Goal: Task Accomplishment & Management: Manage account settings

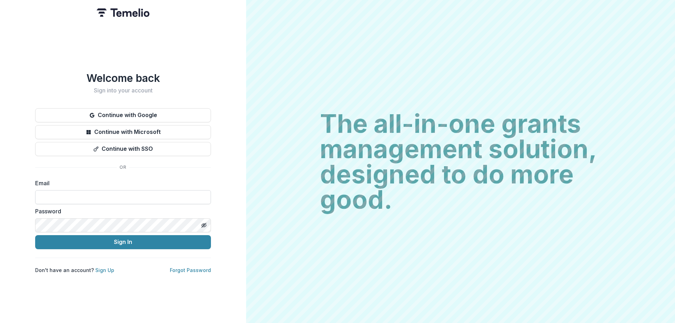
click at [63, 196] on input at bounding box center [123, 197] width 176 height 14
type input "**********"
click at [35, 235] on button "Sign In" at bounding box center [123, 242] width 176 height 14
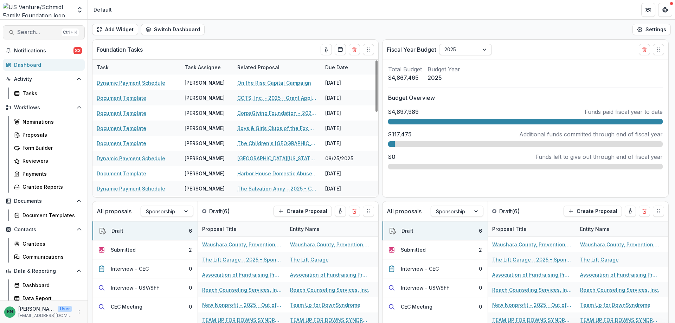
click at [35, 32] on span "Search..." at bounding box center [38, 32] width 42 height 7
type input "**********"
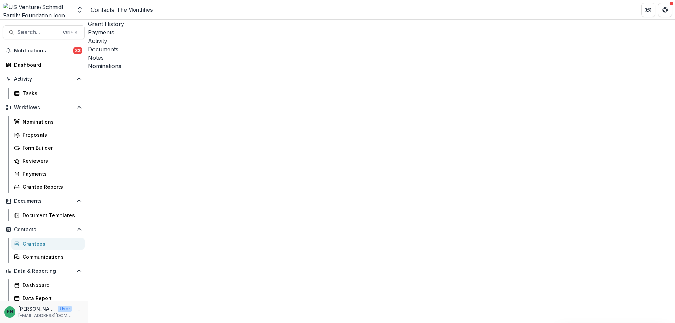
click at [212, 45] on div "Documents" at bounding box center [381, 49] width 587 height 8
click at [106, 24] on div "Grant History" at bounding box center [381, 24] width 587 height 8
click at [38, 133] on div "Proposals" at bounding box center [51, 134] width 57 height 7
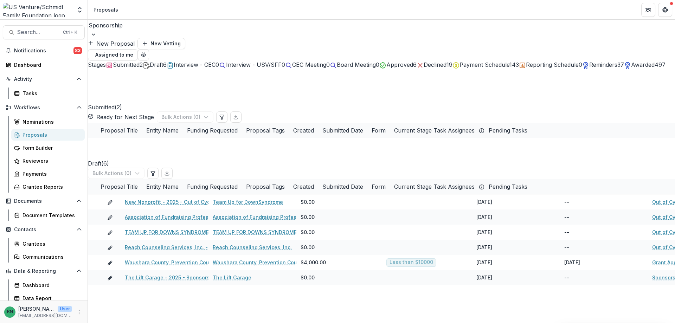
click at [413, 61] on span "Approved" at bounding box center [400, 64] width 27 height 7
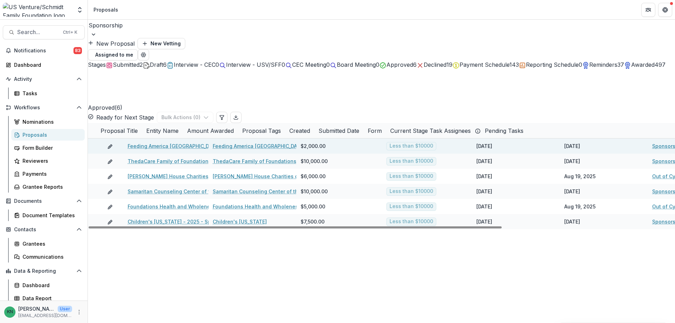
click at [176, 142] on link "Feeding America Eastern Wisconsin, Inc. - 2025 - Sponsorship Application Grant" at bounding box center [243, 145] width 230 height 7
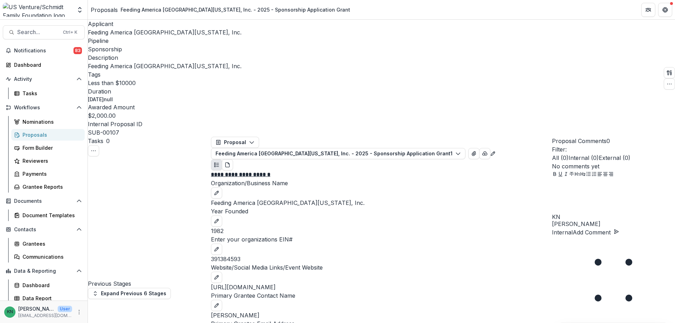
scroll to position [492, 0]
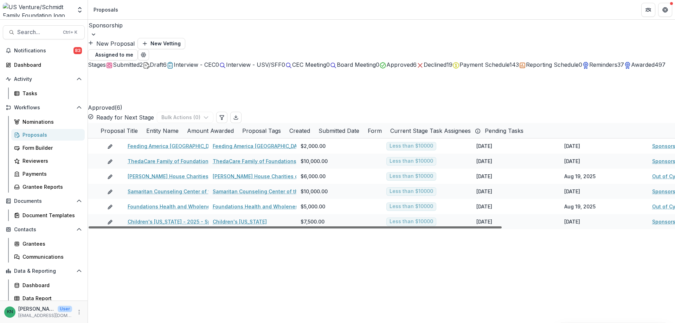
drag, startPoint x: 177, startPoint y: 232, endPoint x: 153, endPoint y: 236, distance: 23.5
click at [153, 229] on div at bounding box center [295, 228] width 413 height 2
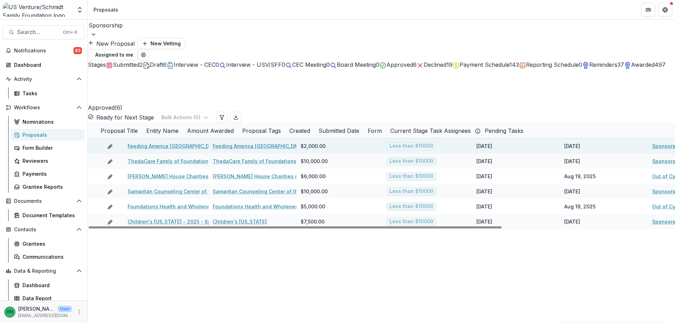
click at [170, 142] on link "Feeding America Eastern Wisconsin, Inc. - 2025 - Sponsorship Application Grant" at bounding box center [243, 145] width 230 height 7
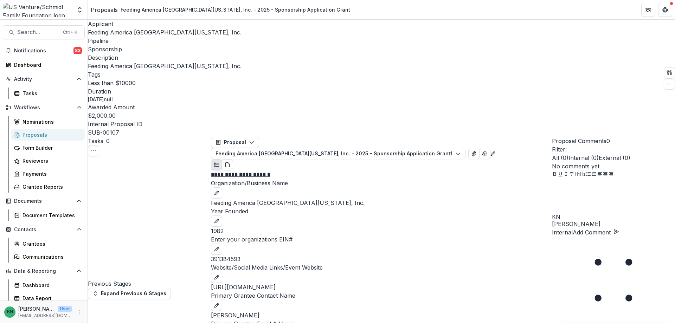
scroll to position [1107, 0]
click at [33, 133] on div "Proposals" at bounding box center [51, 134] width 57 height 7
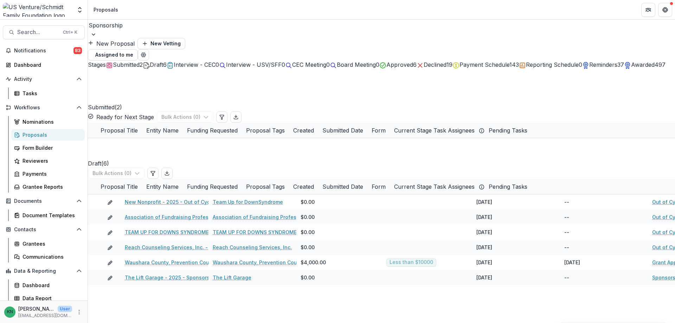
click at [121, 62] on span "Submitted" at bounding box center [126, 64] width 27 height 7
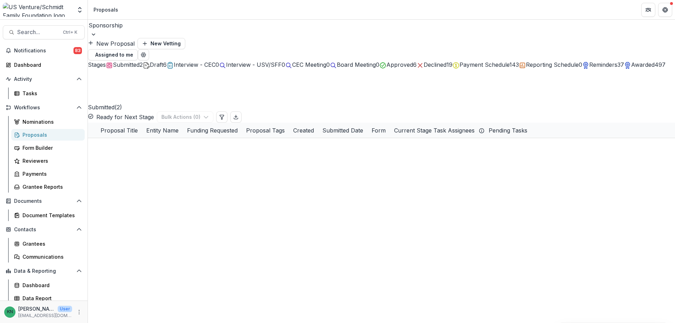
click at [163, 63] on span "Draft" at bounding box center [156, 64] width 13 height 7
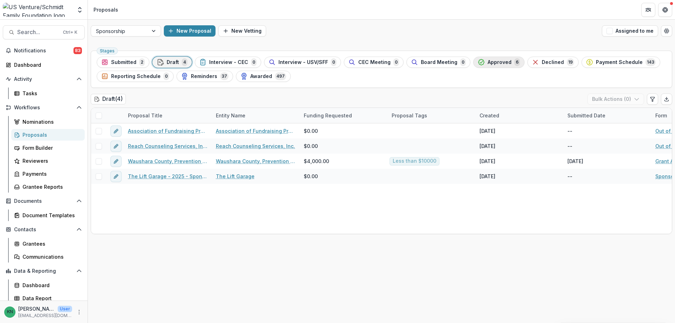
click at [491, 61] on span "Approved" at bounding box center [500, 62] width 24 height 6
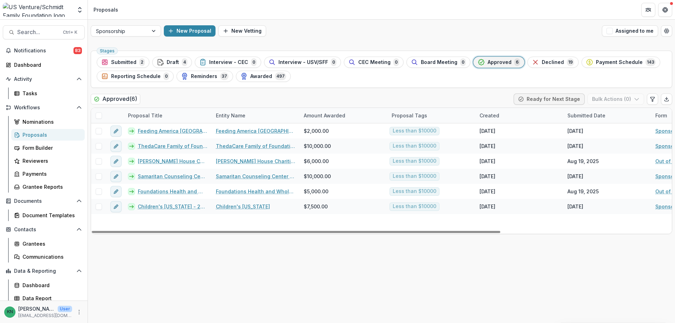
drag, startPoint x: 536, startPoint y: 114, endPoint x: 523, endPoint y: 115, distance: 13.4
click at [523, 115] on div "Created" at bounding box center [520, 115] width 88 height 15
drag, startPoint x: 433, startPoint y: 230, endPoint x: 397, endPoint y: 247, distance: 39.5
click at [397, 233] on div at bounding box center [296, 232] width 409 height 2
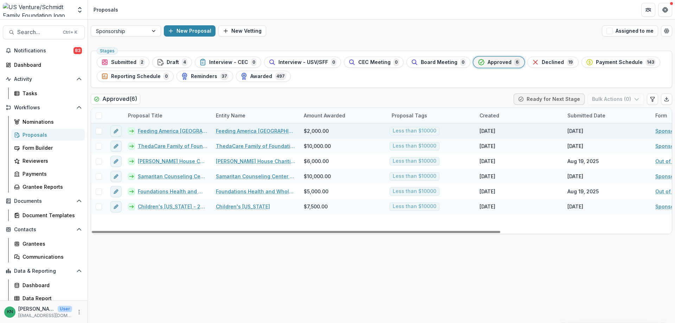
click at [157, 131] on link "Feeding America Eastern Wisconsin, Inc. - 2025 - Sponsorship Application Grant" at bounding box center [173, 130] width 70 height 7
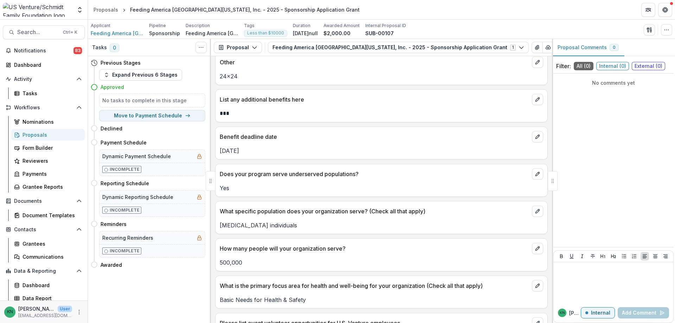
scroll to position [704, 0]
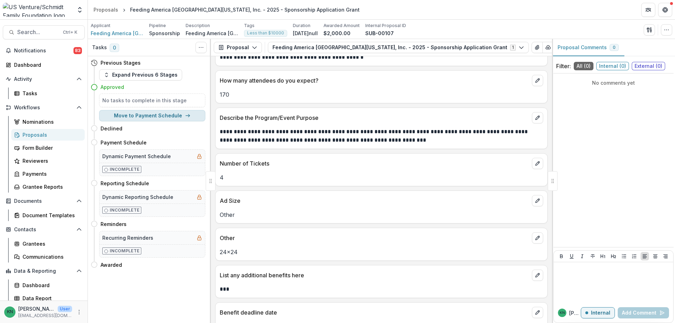
click at [164, 114] on button "Move to Payment Schedule" at bounding box center [152, 115] width 106 height 11
select select "**********"
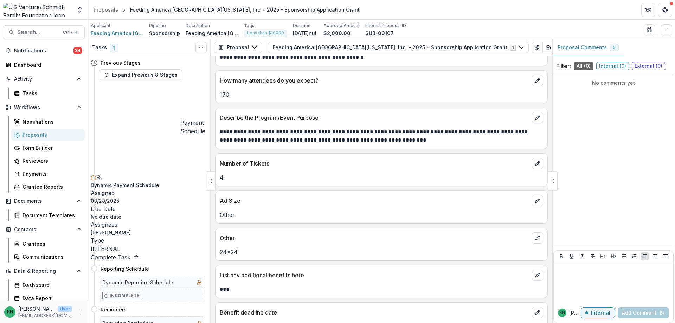
click at [32, 133] on div "Proposals" at bounding box center [51, 134] width 57 height 7
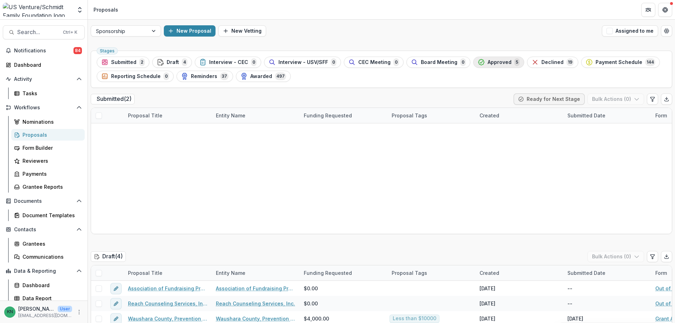
click at [488, 61] on span "Approved" at bounding box center [500, 62] width 24 height 6
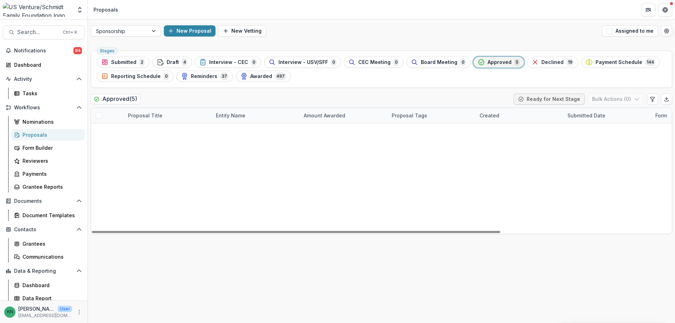
click at [176, 129] on link "ThedaCare Family of Foundations - 2025 - Sponsorship Application Grant" at bounding box center [173, 130] width 70 height 7
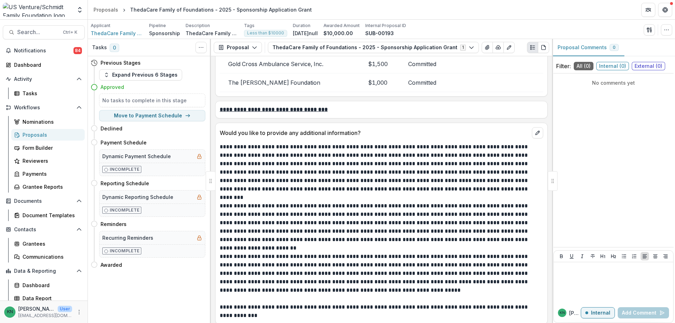
scroll to position [1845, 0]
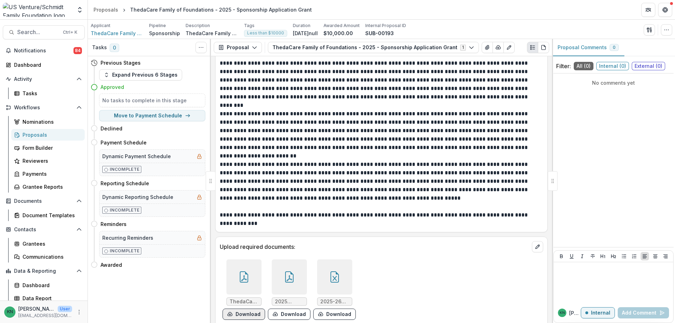
click at [240, 309] on button "Download" at bounding box center [244, 314] width 43 height 11
click at [286, 309] on button "Download" at bounding box center [289, 314] width 43 height 11
click at [329, 309] on button "Download" at bounding box center [334, 314] width 43 height 11
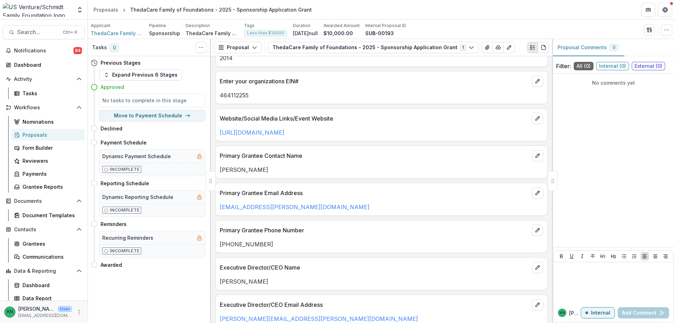
scroll to position [0, 0]
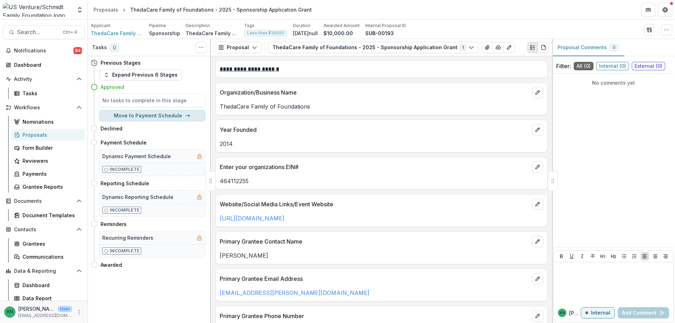
click at [155, 114] on button "Move to Payment Schedule" at bounding box center [152, 115] width 106 height 11
select select "**********"
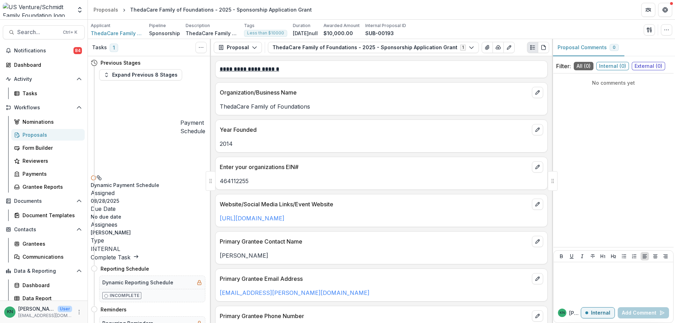
click at [30, 133] on div "Proposals" at bounding box center [51, 134] width 57 height 7
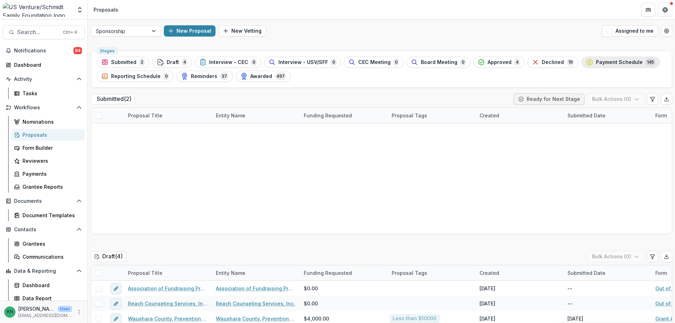
click at [611, 62] on span "Payment Schedule" at bounding box center [619, 62] width 47 height 6
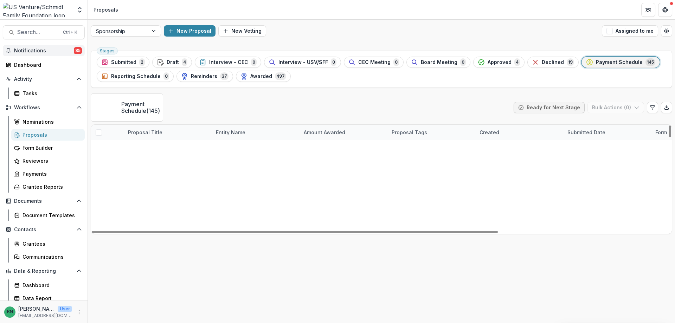
scroll to position [246, 0]
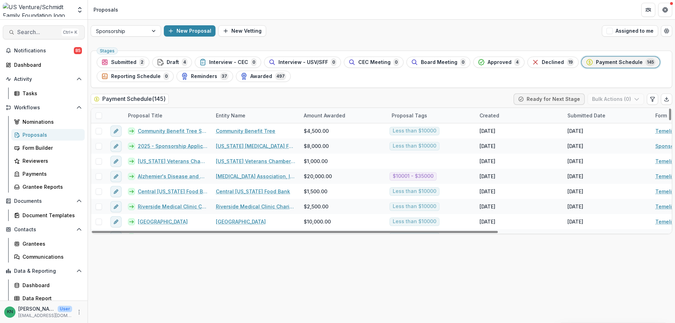
click at [26, 33] on span "Search..." at bounding box center [38, 32] width 42 height 7
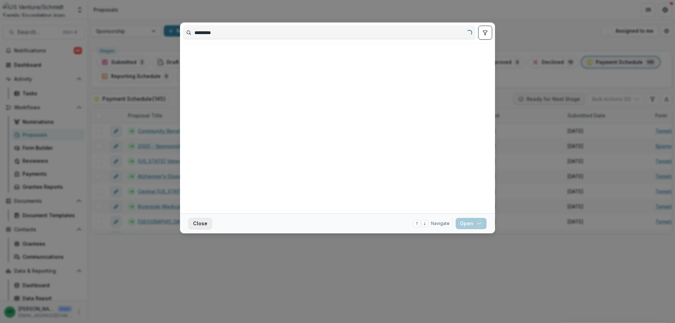
type input "*********"
click at [197, 223] on button "Close" at bounding box center [201, 223] width 24 height 11
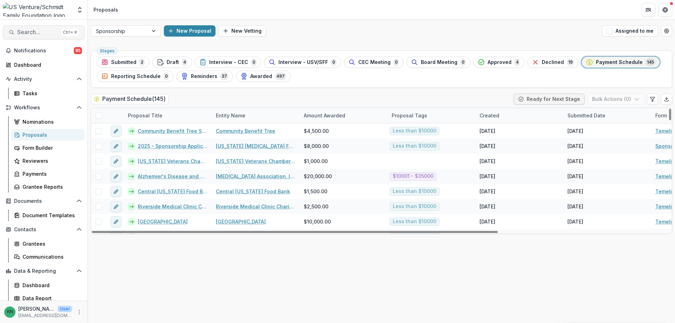
click at [33, 33] on span "Search..." at bounding box center [38, 32] width 42 height 7
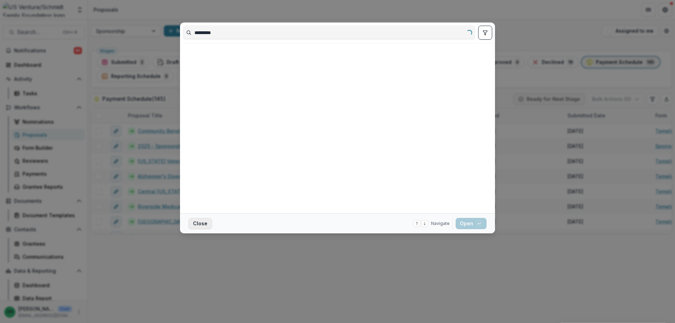
click at [200, 226] on button "Close" at bounding box center [201, 223] width 24 height 11
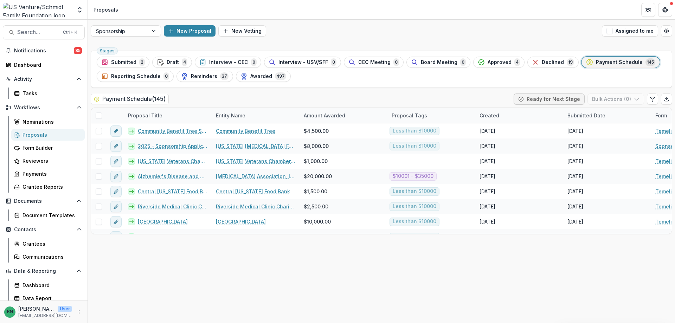
click at [31, 133] on div "Proposals" at bounding box center [51, 134] width 57 height 7
click at [21, 31] on span "Search..." at bounding box center [38, 32] width 42 height 7
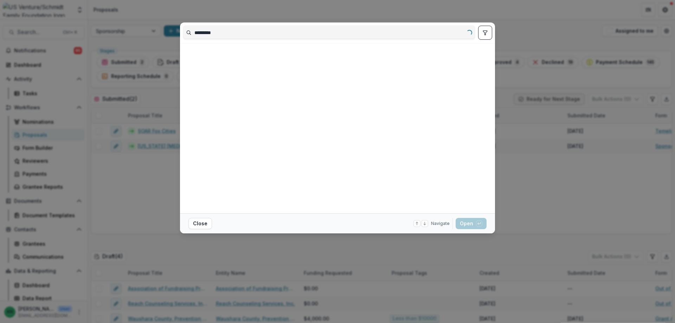
drag, startPoint x: 247, startPoint y: 31, endPoint x: 176, endPoint y: 38, distance: 71.4
click at [176, 38] on div "********* Loading... Close Navigate up and down with arrow keys Open with enter…" at bounding box center [337, 161] width 675 height 323
type input "*****"
click at [201, 228] on button "Close" at bounding box center [201, 223] width 24 height 11
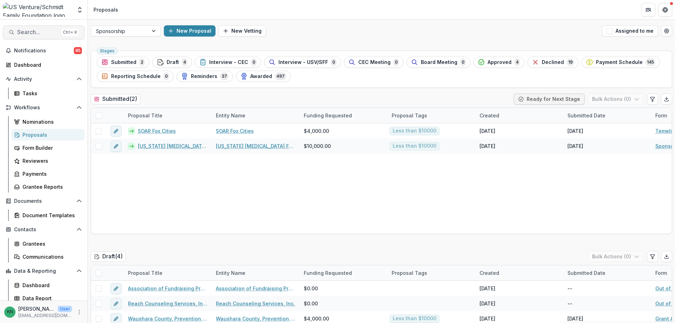
click at [37, 31] on span "Search..." at bounding box center [38, 32] width 42 height 7
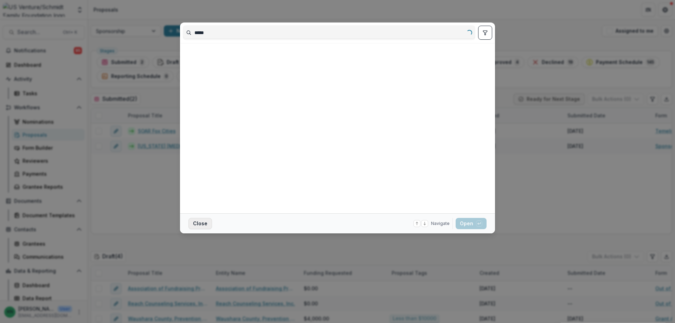
click at [200, 227] on button "Close" at bounding box center [201, 223] width 24 height 11
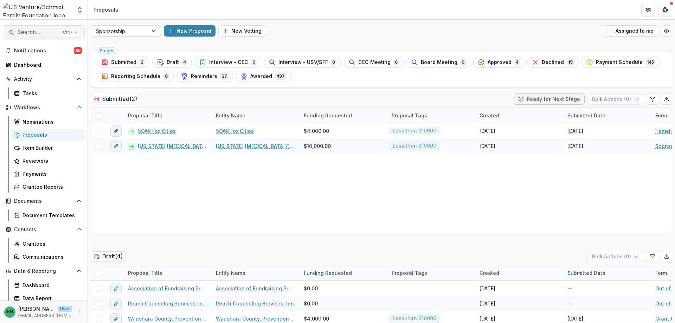
click at [27, 32] on span "Search..." at bounding box center [38, 32] width 42 height 7
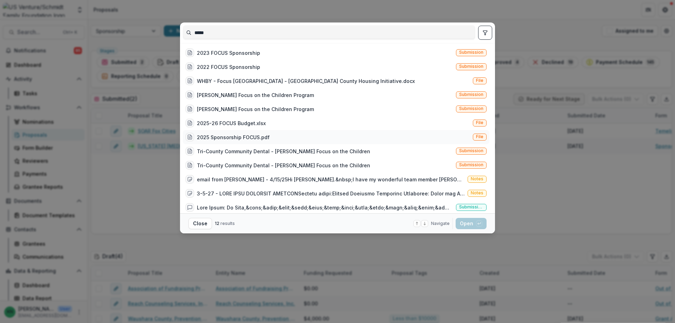
click at [235, 137] on div "2025 Sponsorship FOCUS.pdf" at bounding box center [233, 137] width 73 height 7
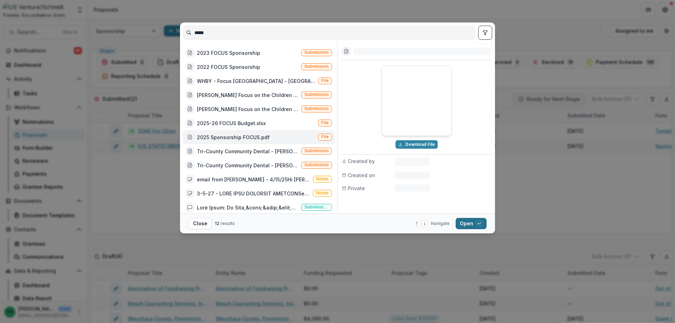
click at [467, 222] on button "Open with enter key" at bounding box center [471, 223] width 31 height 11
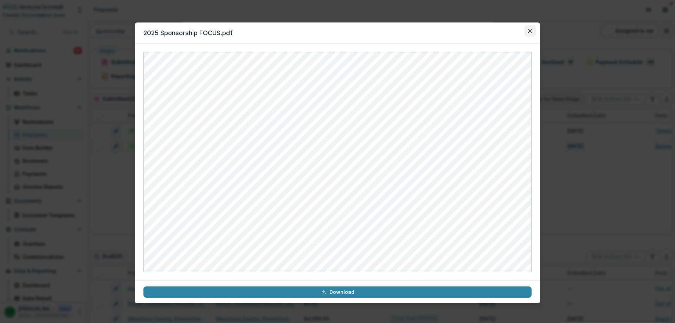
click at [534, 32] on button "Close" at bounding box center [530, 30] width 11 height 11
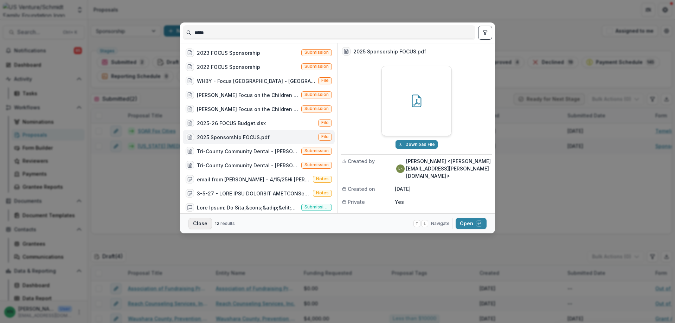
click at [199, 227] on button "Close" at bounding box center [201, 223] width 24 height 11
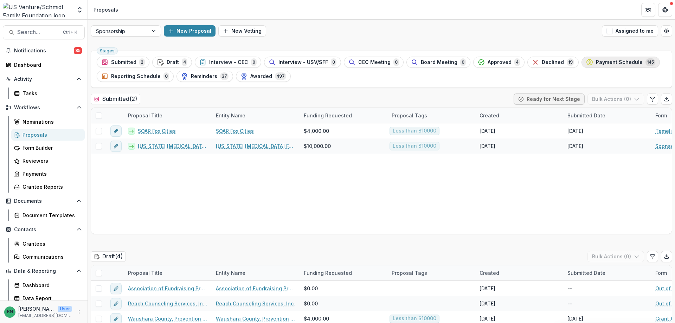
click at [611, 60] on span "Payment Schedule" at bounding box center [619, 62] width 47 height 6
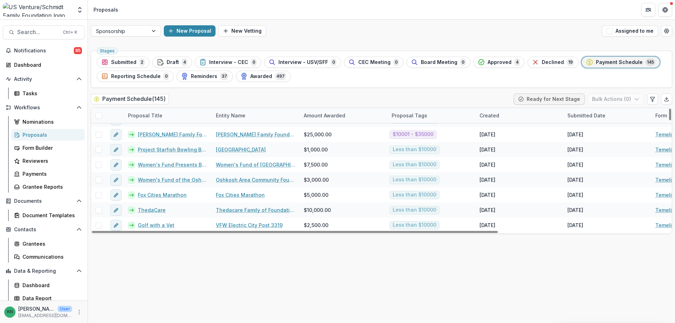
scroll to position [1090, 0]
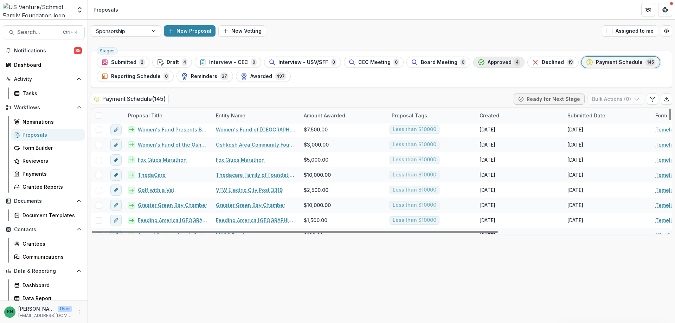
click at [488, 63] on span "Approved" at bounding box center [500, 62] width 24 height 6
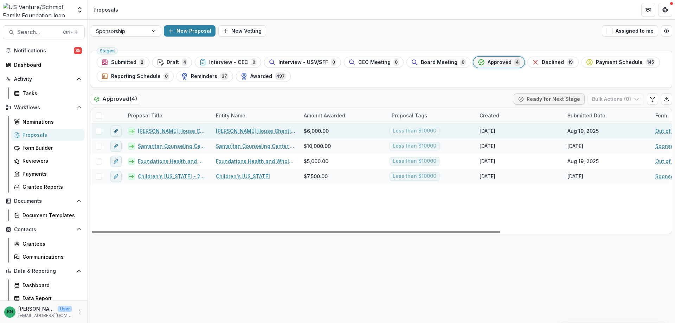
click at [159, 128] on link "Ronald McDonald House Charities of Eastern Wisconsin - 2025 - Out of Cycle Spon…" at bounding box center [173, 130] width 70 height 7
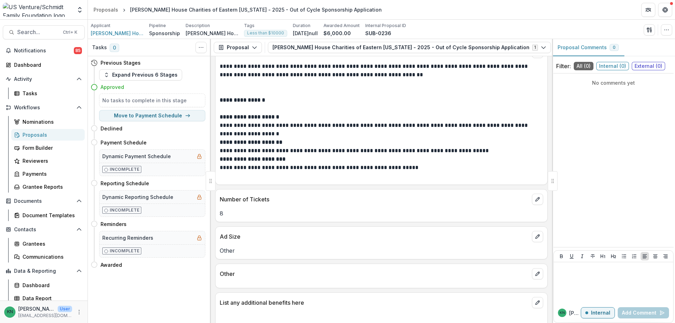
scroll to position [950, 0]
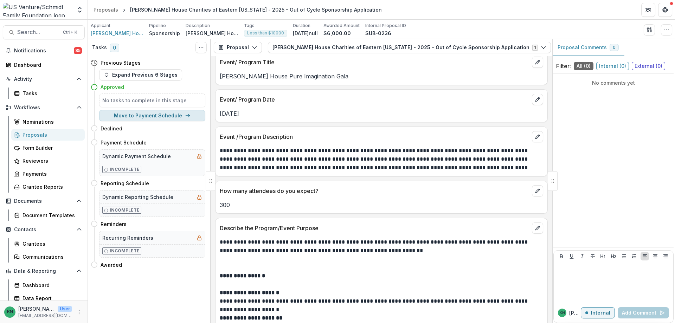
click at [168, 117] on button "Move to Payment Schedule" at bounding box center [152, 115] width 106 height 11
select select "**********"
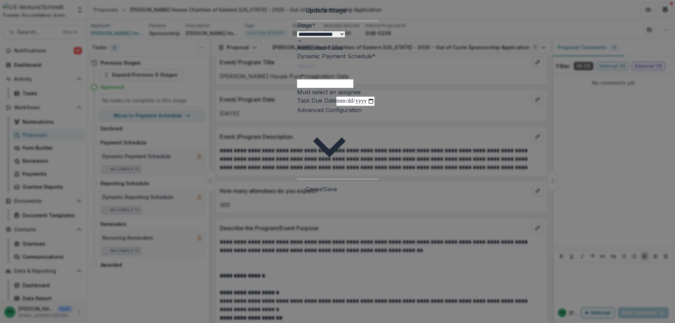
click at [378, 79] on div at bounding box center [337, 75] width 81 height 7
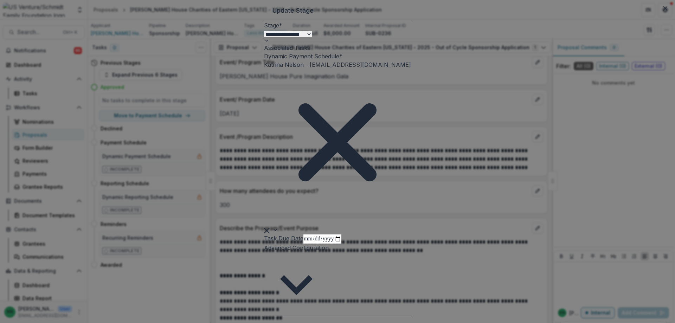
click at [304, 323] on button "Save" at bounding box center [297, 327] width 13 height 8
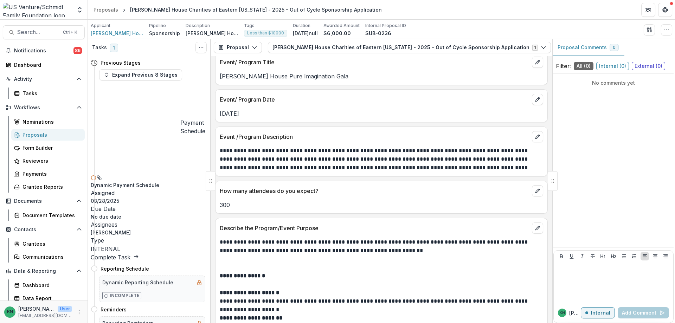
click at [29, 132] on div "Proposals" at bounding box center [51, 134] width 57 height 7
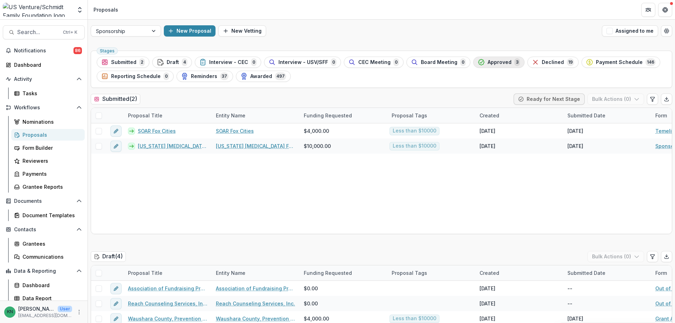
click at [493, 62] on span "Approved" at bounding box center [500, 62] width 24 height 6
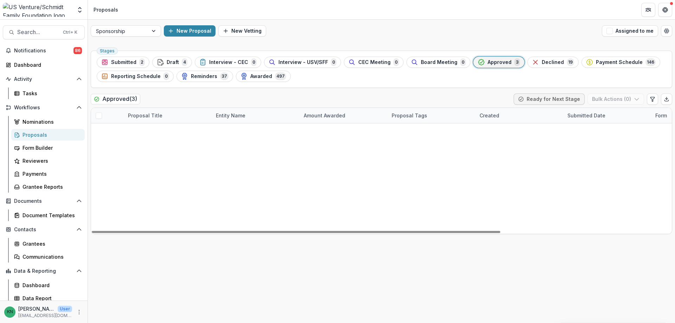
click at [157, 130] on link "Samaritan Counseling Center of the Fox Valley - 2025 - Sponsorship Application …" at bounding box center [173, 130] width 70 height 7
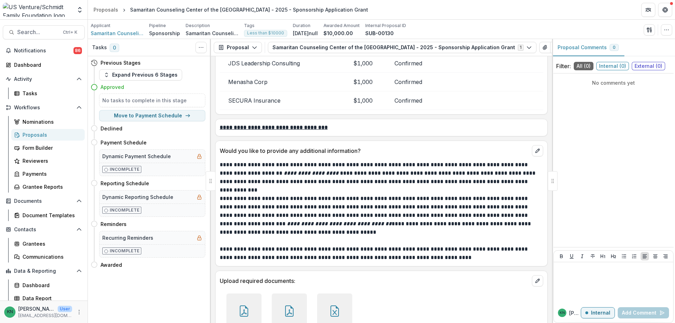
scroll to position [1943, 0]
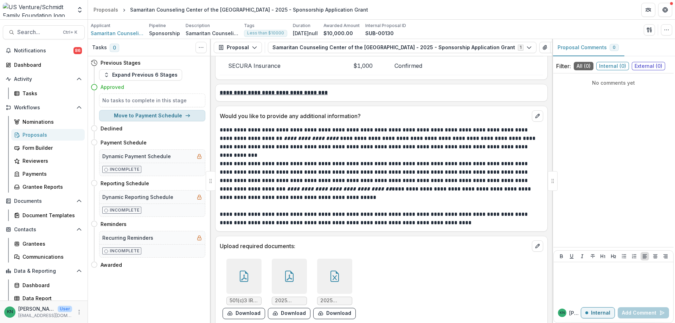
click at [139, 116] on button "Move to Payment Schedule" at bounding box center [152, 115] width 106 height 11
select select "**********"
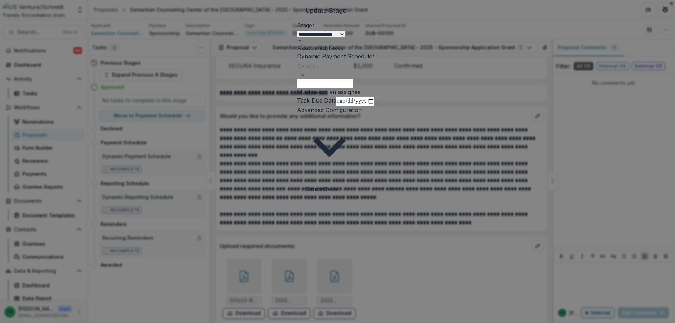
click at [378, 79] on div at bounding box center [337, 75] width 81 height 7
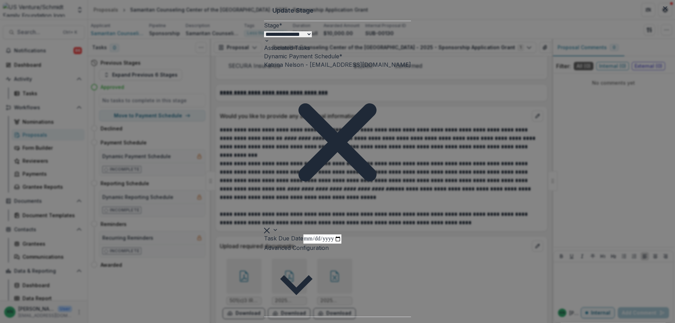
click at [304, 323] on button "Save" at bounding box center [297, 327] width 13 height 8
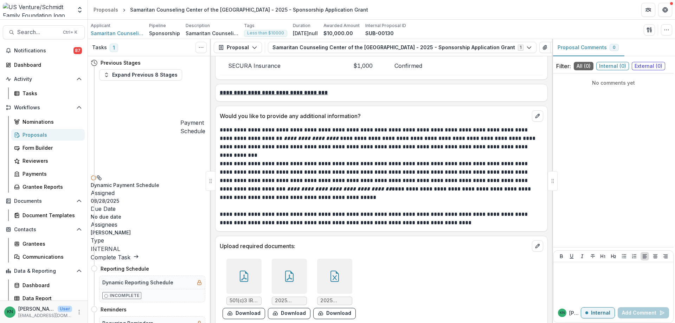
click at [28, 133] on div "Proposals" at bounding box center [51, 134] width 57 height 7
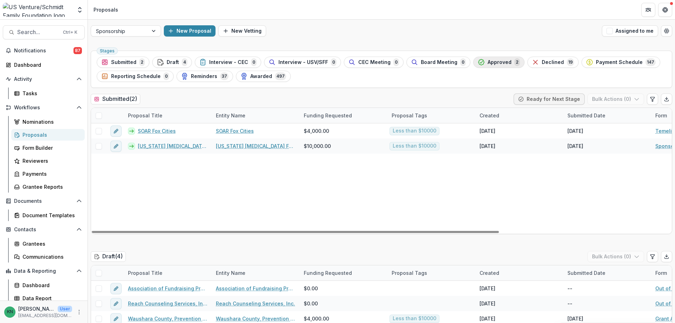
click at [488, 60] on span "Approved" at bounding box center [500, 62] width 24 height 6
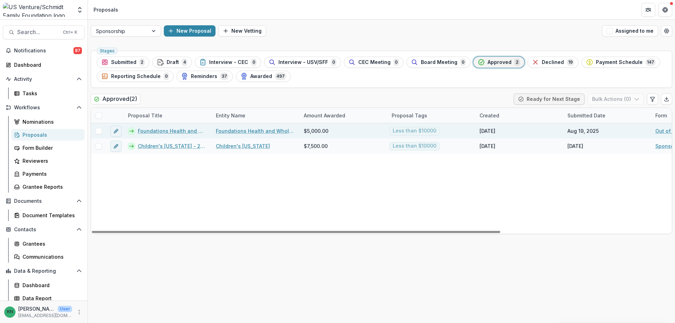
click at [153, 130] on link "Foundations Health and Wholeness - 2025 - Out of Cycle Sponsorship Application" at bounding box center [173, 130] width 70 height 7
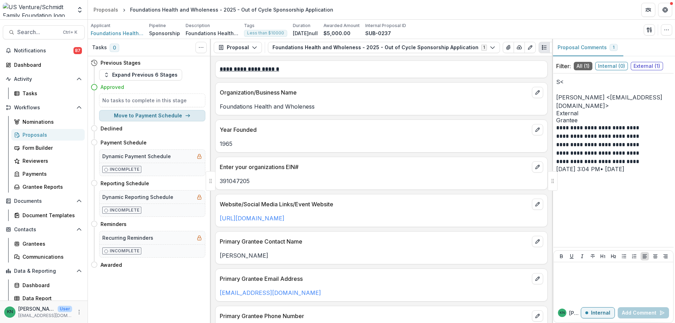
click at [134, 115] on button "Move to Payment Schedule" at bounding box center [152, 115] width 106 height 11
select select "**********"
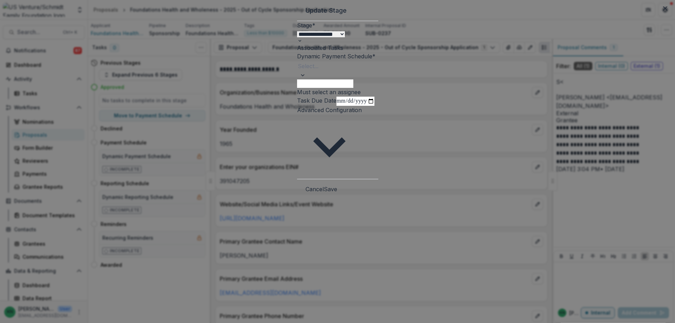
click at [378, 79] on div at bounding box center [337, 75] width 81 height 7
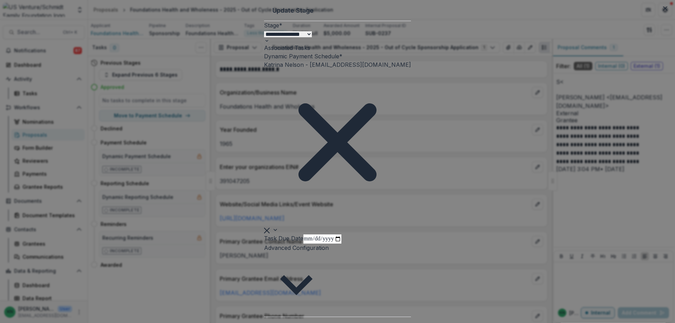
click at [304, 323] on button "Save" at bounding box center [297, 327] width 13 height 8
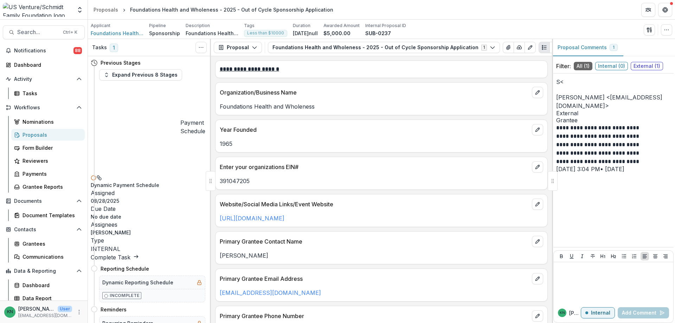
click at [28, 133] on div "Proposals" at bounding box center [51, 134] width 57 height 7
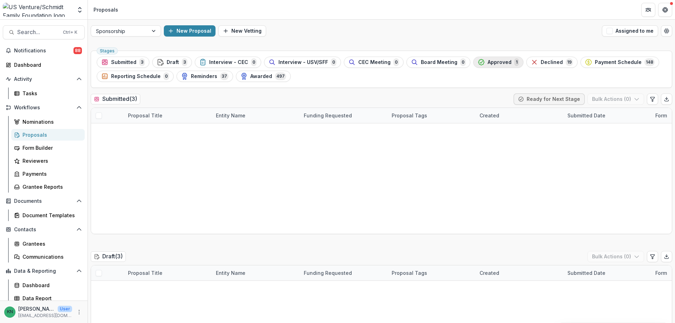
click at [492, 61] on span "Approved" at bounding box center [500, 62] width 24 height 6
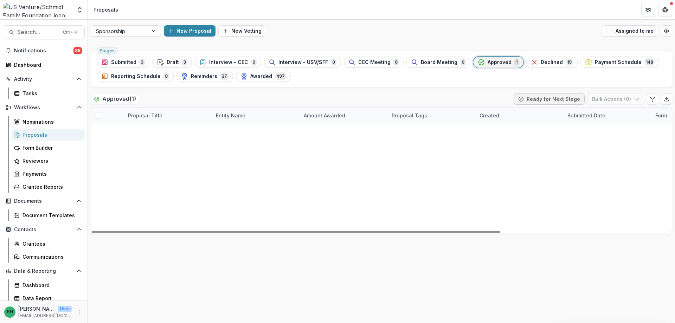
click at [160, 131] on link "Children's Wisconsin - 2025 - Sponsorship Application Grant" at bounding box center [173, 130] width 70 height 7
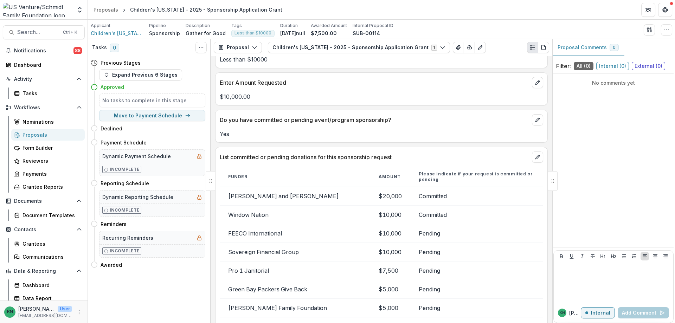
scroll to position [2392, 0]
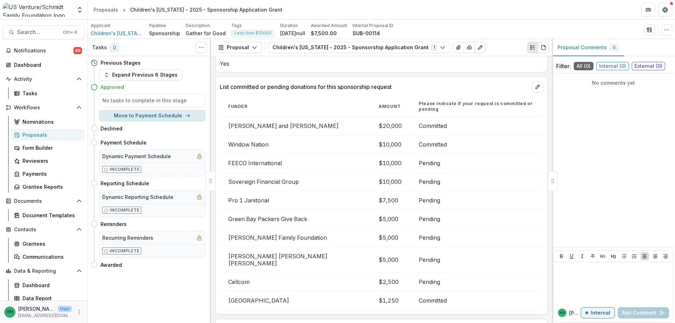
click at [153, 114] on button "Move to Payment Schedule" at bounding box center [152, 115] width 106 height 11
select select "**********"
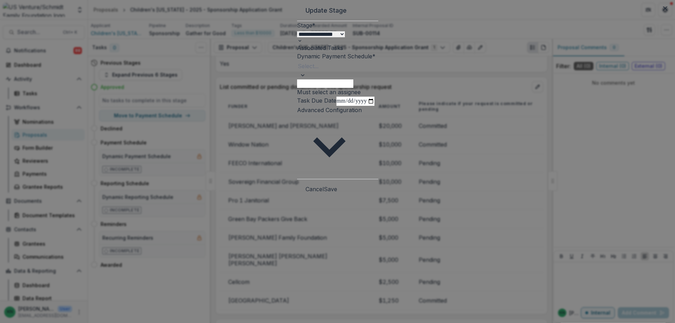
click at [378, 79] on div at bounding box center [337, 75] width 81 height 7
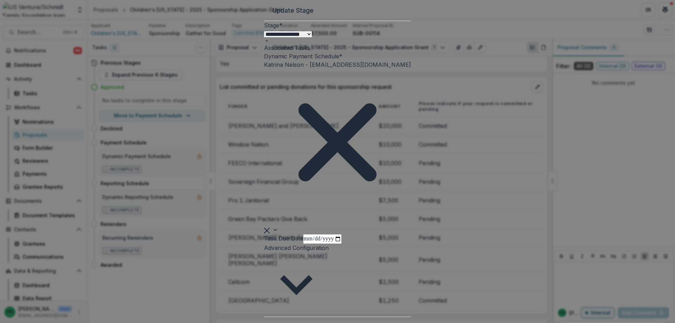
click at [304, 323] on button "Save" at bounding box center [297, 327] width 13 height 8
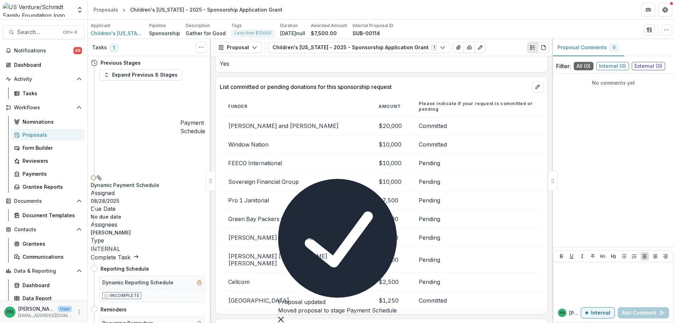
click at [31, 134] on div "Proposals" at bounding box center [51, 134] width 57 height 7
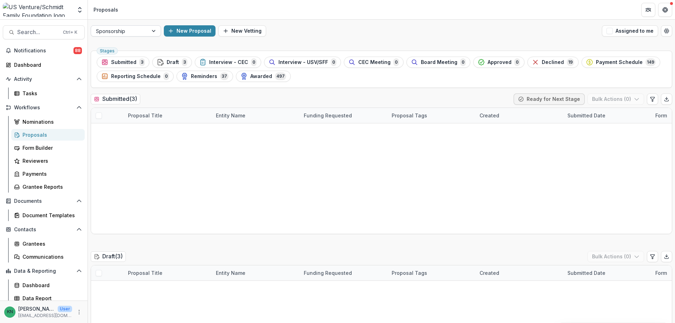
click at [152, 32] on div at bounding box center [154, 31] width 13 height 11
click at [215, 61] on span "Interview - CEC" at bounding box center [229, 62] width 39 height 6
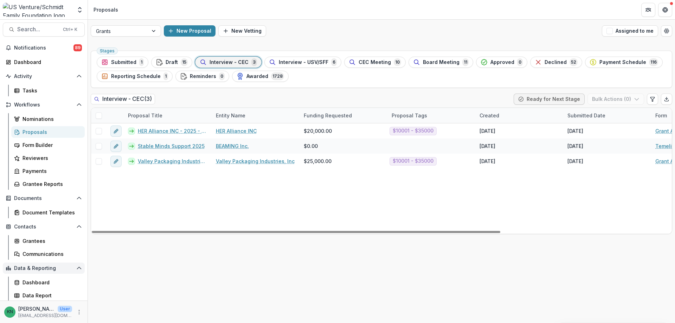
scroll to position [4, 0]
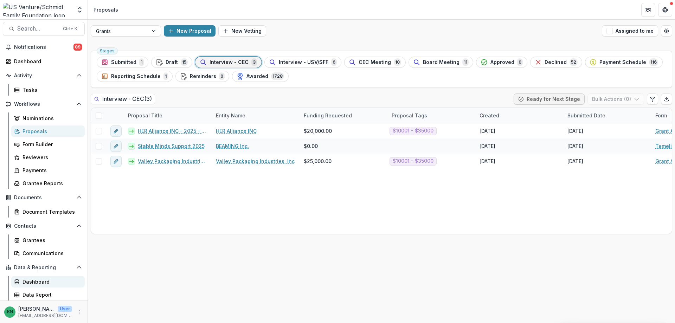
click at [44, 282] on div "Dashboard" at bounding box center [51, 281] width 57 height 7
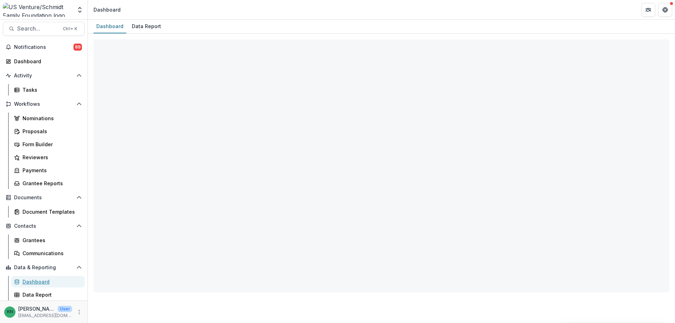
select select "**********"
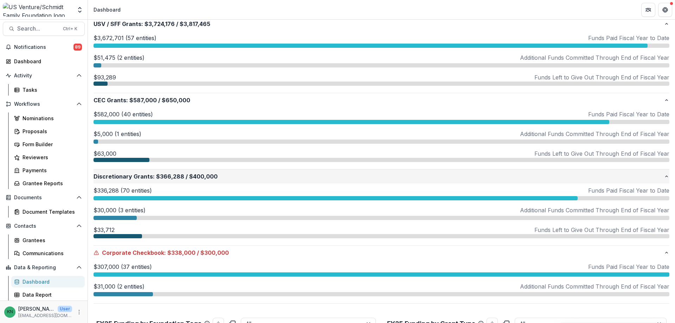
scroll to position [176, 0]
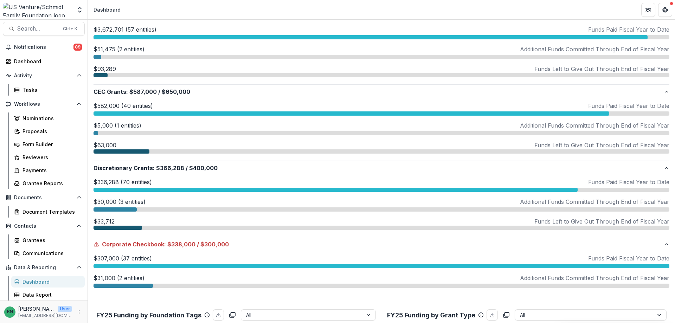
click at [125, 278] on p "$31,000 (2 entities)" at bounding box center [119, 278] width 51 height 8
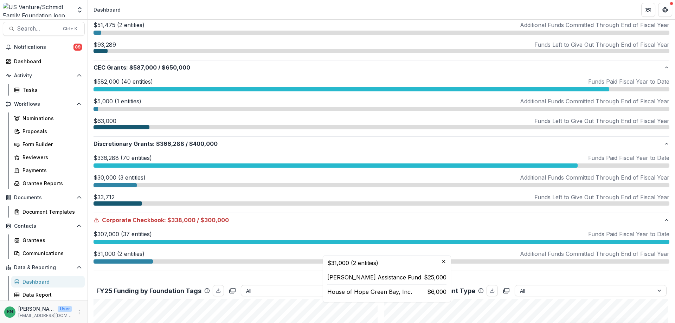
scroll to position [211, 0]
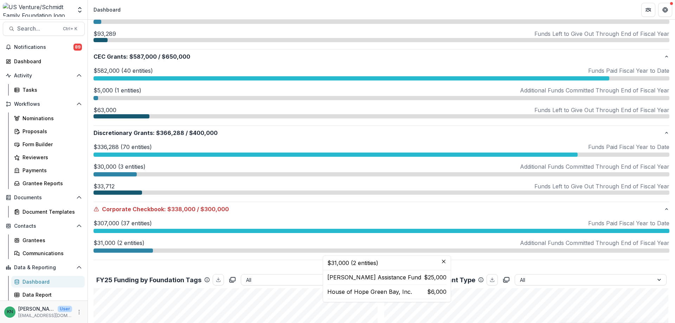
click at [105, 167] on p "$30,000 (3 entities)" at bounding box center [120, 167] width 52 height 8
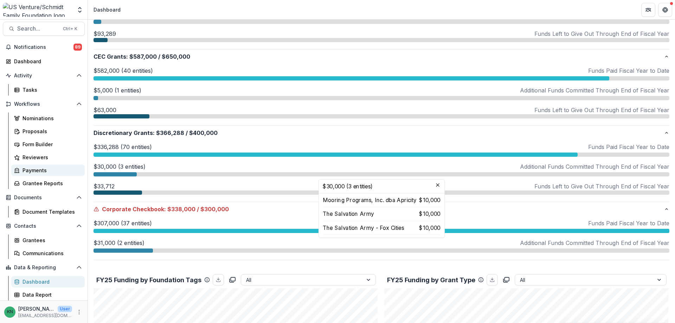
click at [34, 170] on div "Payments" at bounding box center [51, 170] width 57 height 7
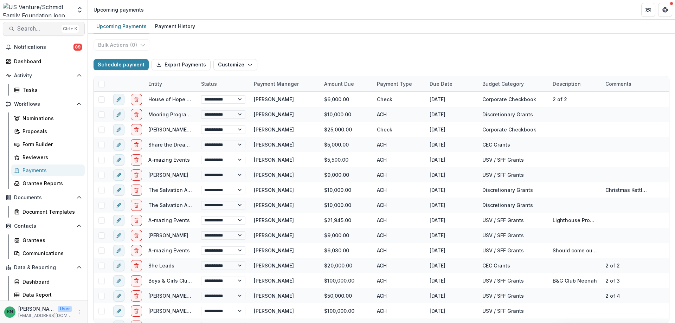
click at [27, 30] on span "Search..." at bounding box center [38, 28] width 42 height 7
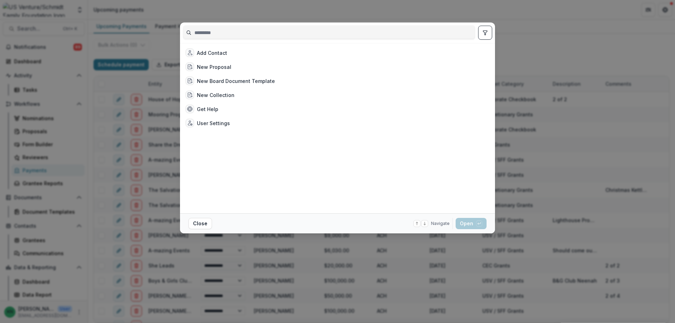
click at [214, 30] on input at bounding box center [329, 32] width 292 height 11
type input "*****"
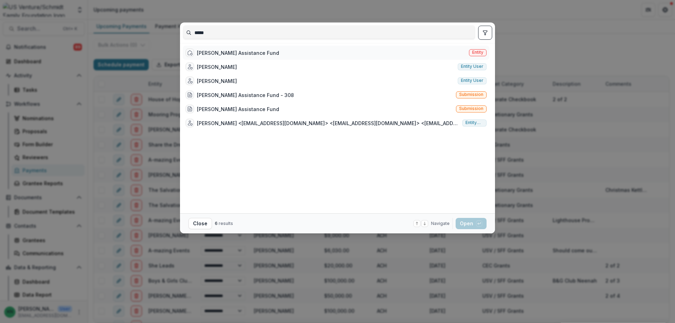
click at [475, 50] on span "Entity" at bounding box center [477, 52] width 11 height 5
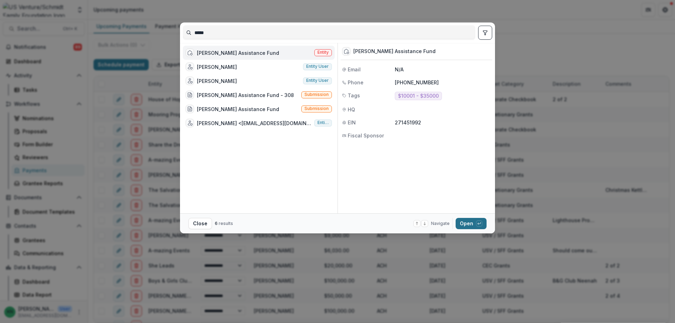
click at [467, 220] on button "Open with enter key" at bounding box center [471, 223] width 31 height 11
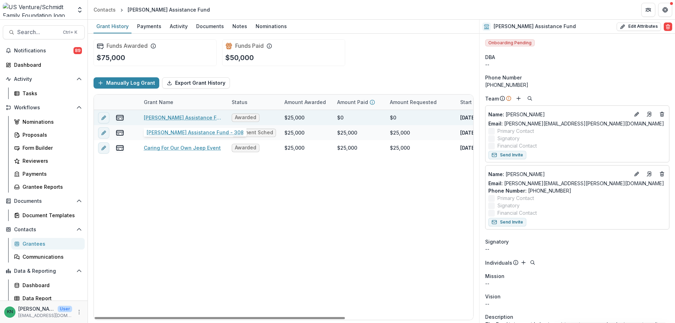
click at [168, 115] on link "[PERSON_NAME] Assistance Fund - 308" at bounding box center [183, 117] width 79 height 7
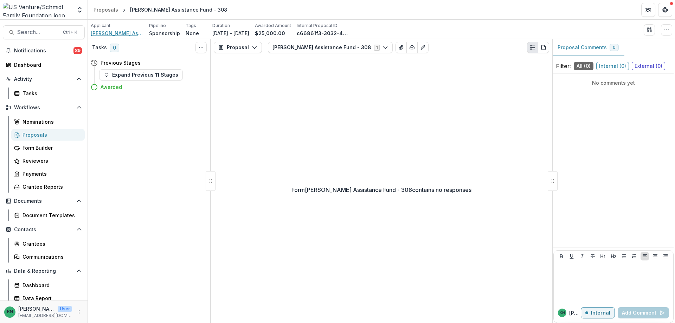
click at [118, 33] on span "[PERSON_NAME] Assistance Fund" at bounding box center [117, 33] width 53 height 7
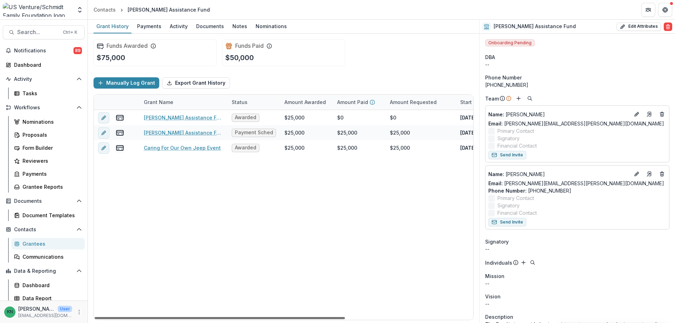
drag, startPoint x: 182, startPoint y: 318, endPoint x: 169, endPoint y: 327, distance: 15.9
click at [169, 319] on div at bounding box center [220, 318] width 250 height 2
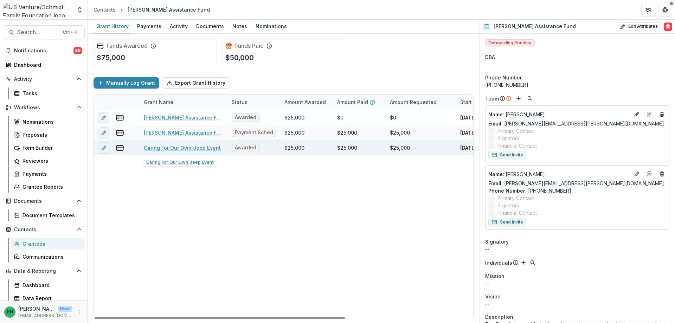
click at [184, 149] on link "Caring For Our Own Jeep Event" at bounding box center [182, 147] width 77 height 7
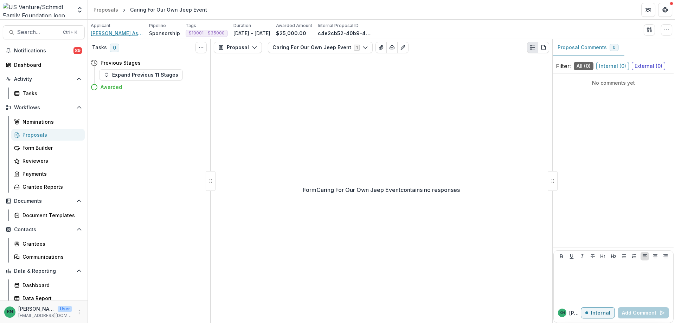
click at [123, 36] on span "[PERSON_NAME] Assistance Fund" at bounding box center [117, 33] width 53 height 7
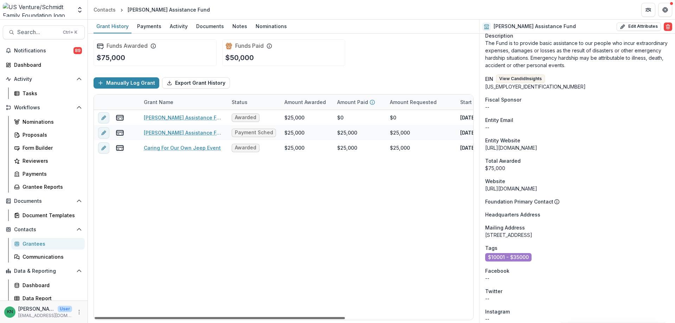
drag, startPoint x: 227, startPoint y: 319, endPoint x: 221, endPoint y: 319, distance: 5.6
click at [221, 319] on div at bounding box center [220, 318] width 250 height 2
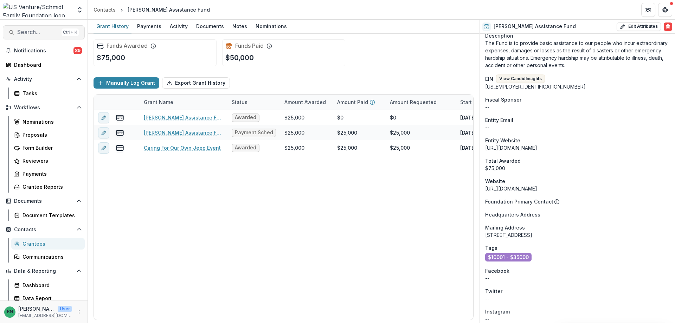
click at [23, 32] on span "Search..." at bounding box center [38, 32] width 42 height 7
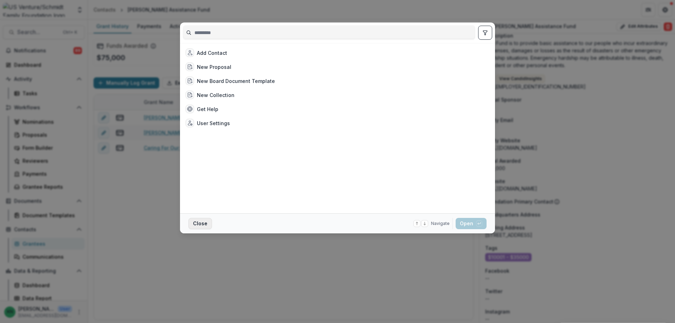
click at [200, 227] on button "Close" at bounding box center [201, 223] width 24 height 11
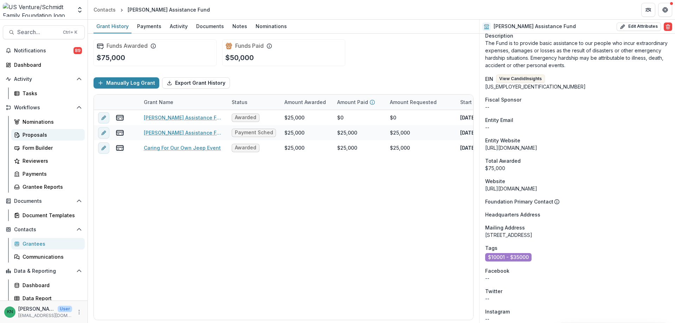
click at [29, 135] on div "Proposals" at bounding box center [51, 134] width 57 height 7
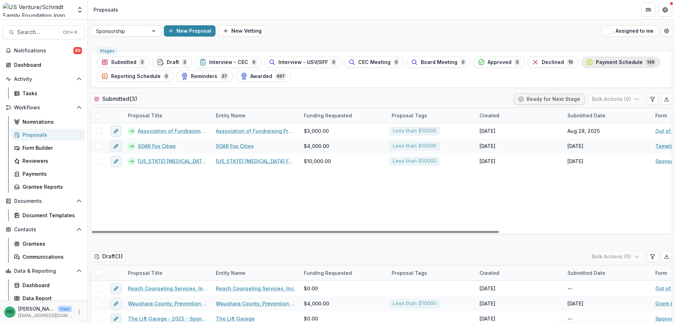
click at [608, 60] on span "Payment Schedule" at bounding box center [619, 62] width 47 height 6
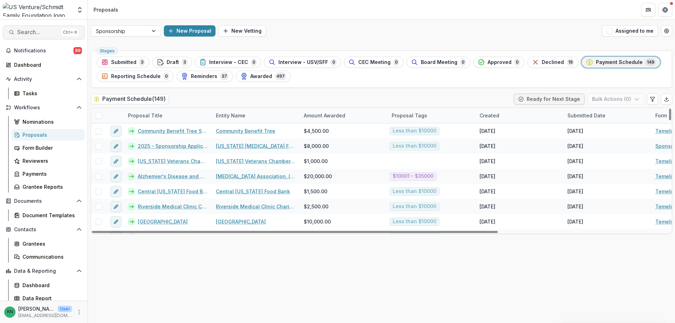
click at [34, 34] on span "Search..." at bounding box center [38, 32] width 42 height 7
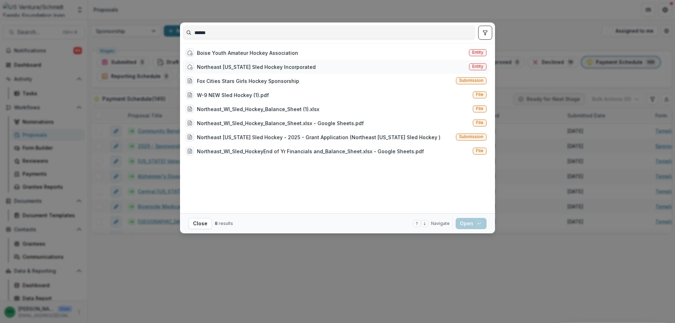
type input "******"
click at [481, 65] on span "Entity" at bounding box center [477, 66] width 11 height 5
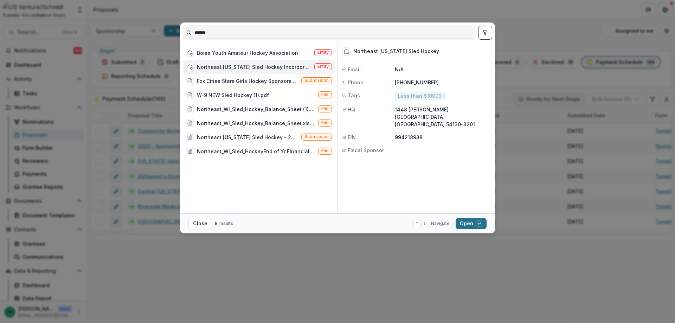
click at [466, 221] on button "Open with enter key" at bounding box center [471, 223] width 31 height 11
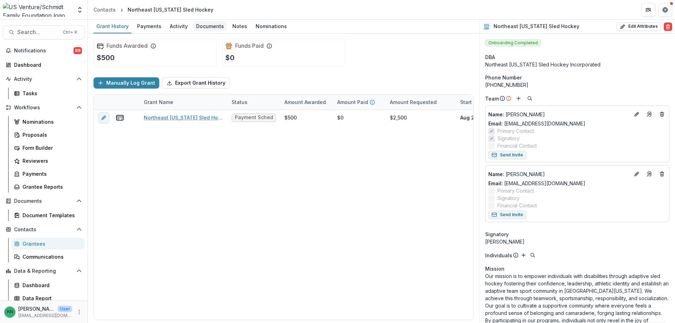
click at [209, 26] on div "Documents" at bounding box center [209, 26] width 33 height 10
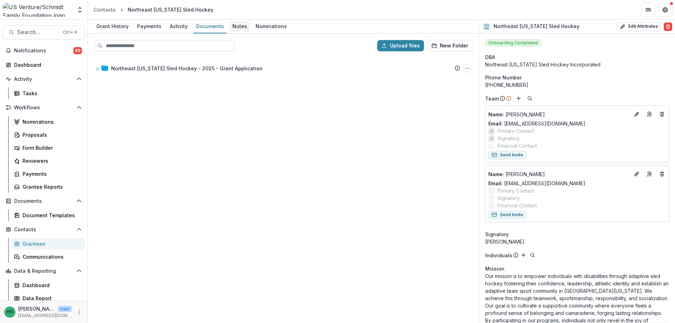
click at [240, 25] on div "Notes" at bounding box center [240, 26] width 20 height 10
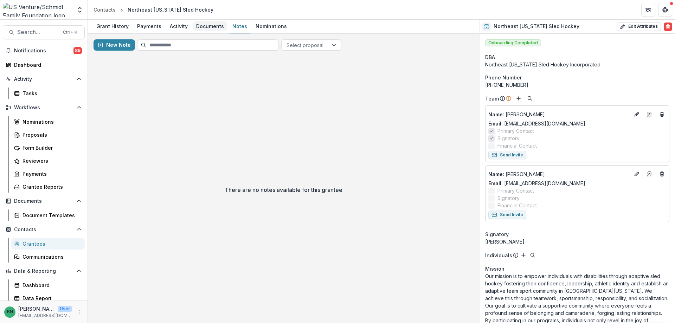
click at [208, 26] on div "Documents" at bounding box center [209, 26] width 33 height 10
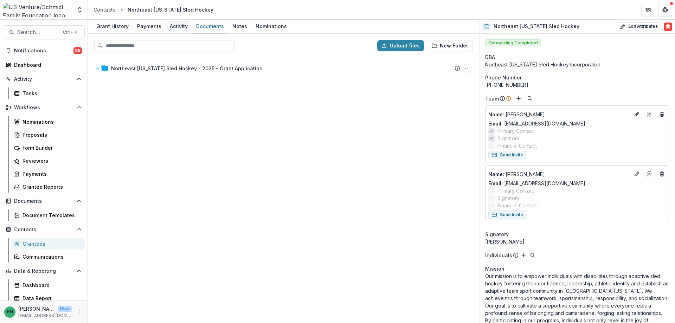
click at [177, 25] on div "Activity" at bounding box center [179, 26] width 24 height 10
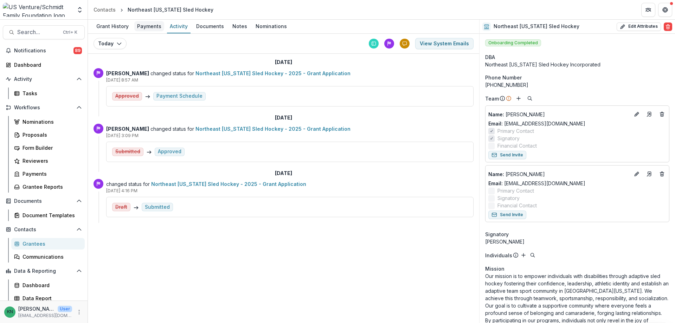
click at [142, 25] on div "Payments" at bounding box center [149, 26] width 30 height 10
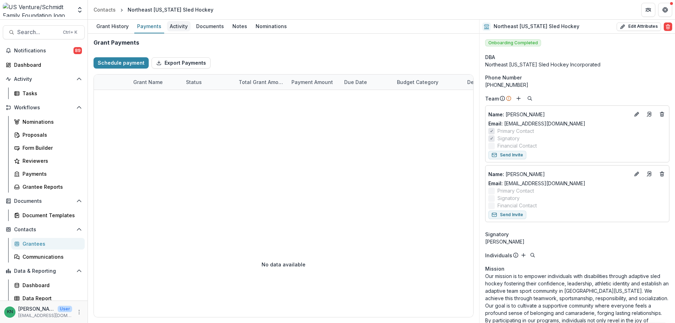
click at [177, 23] on div "Activity" at bounding box center [179, 26] width 24 height 10
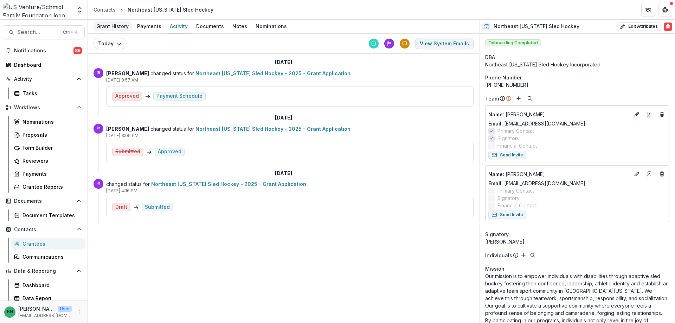
click at [119, 27] on div "Grant History" at bounding box center [113, 26] width 38 height 10
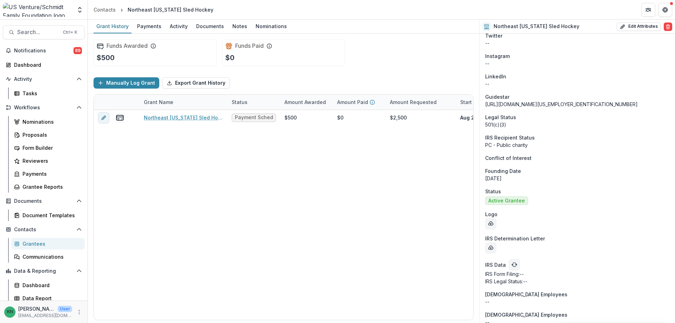
scroll to position [645, 0]
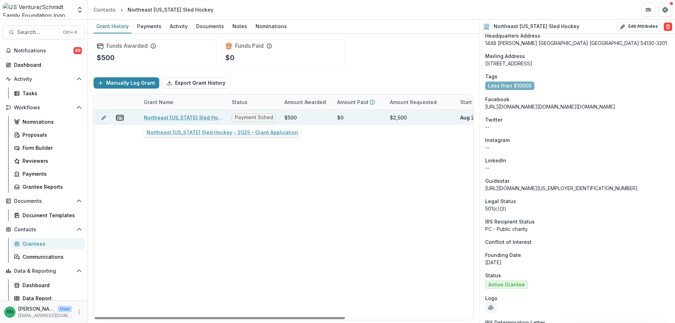
click at [162, 117] on link "Northeast [US_STATE] Sled Hockey - 2025 - Grant Application" at bounding box center [183, 117] width 79 height 7
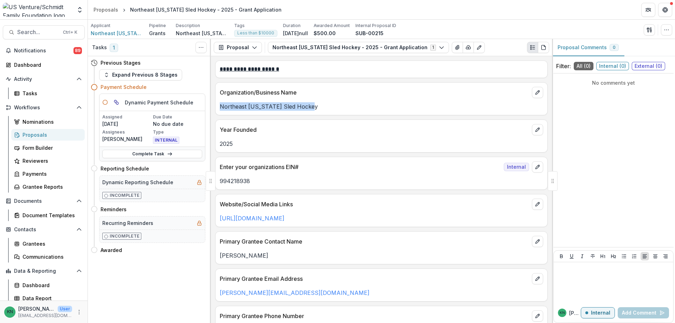
drag, startPoint x: 311, startPoint y: 107, endPoint x: 220, endPoint y: 109, distance: 90.4
click at [220, 109] on p "Northeast [US_STATE] Sled Hockey" at bounding box center [382, 106] width 324 height 8
copy p "Northeast [US_STATE] Sled Hockey"
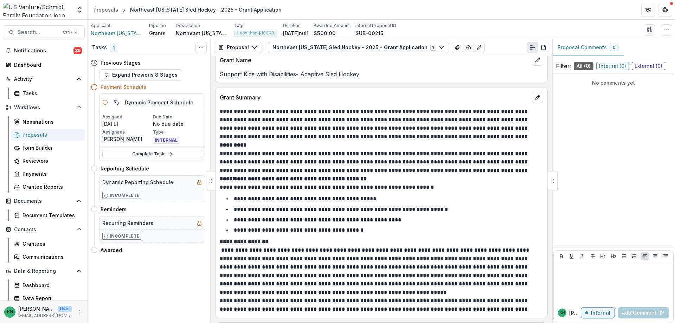
scroll to position [739, 0]
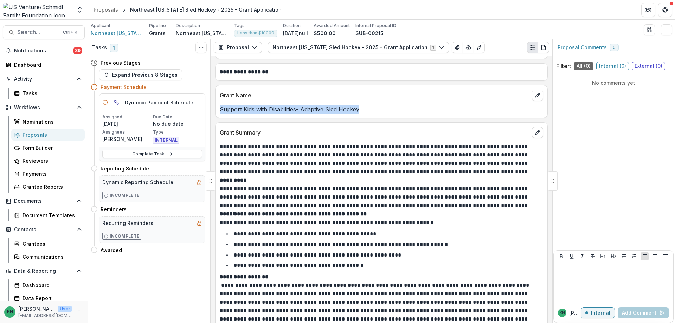
drag, startPoint x: 360, startPoint y: 108, endPoint x: 221, endPoint y: 112, distance: 139.7
click at [221, 112] on p "Support Kids with Disabilities- Adaptive Sled Hockey" at bounding box center [382, 109] width 324 height 8
copy p "Support Kids with Disabilities- Adaptive Sled Hockey"
click at [439, 119] on div "**********" at bounding box center [381, 189] width 341 height 267
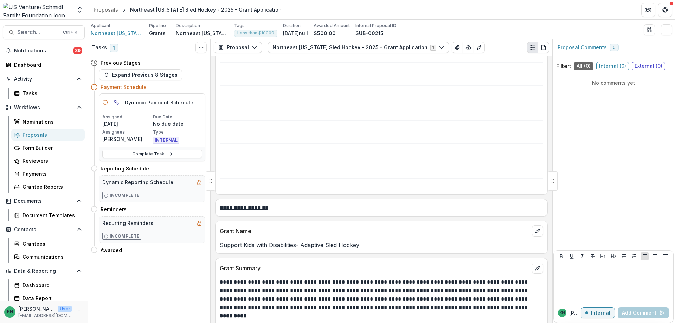
scroll to position [668, 0]
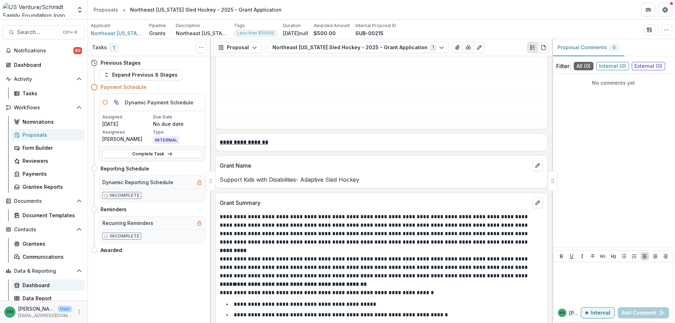
click at [34, 286] on div "Dashboard" at bounding box center [51, 285] width 57 height 7
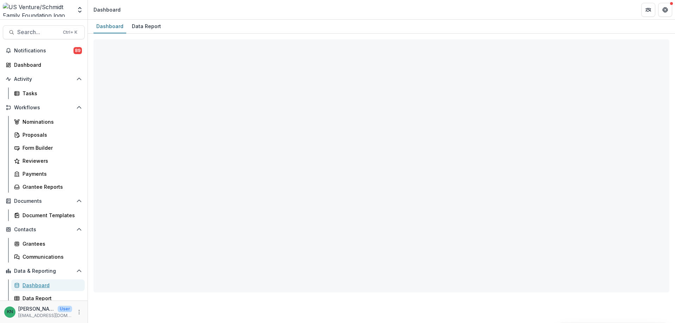
select select "**********"
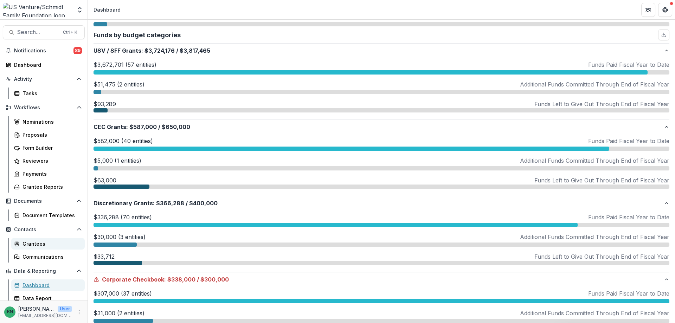
scroll to position [4, 0]
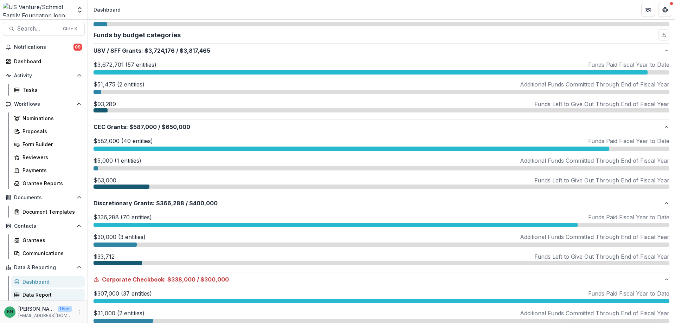
click at [37, 296] on div "Data Report" at bounding box center [51, 294] width 57 height 7
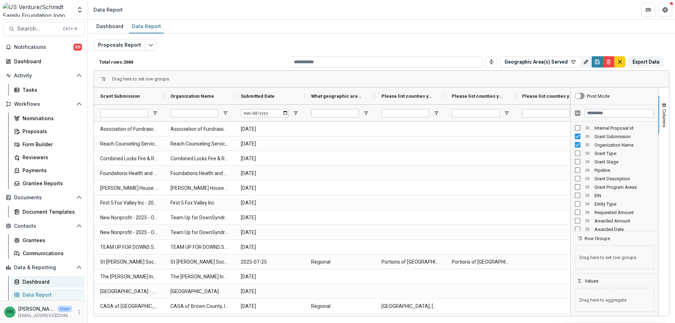
click at [39, 278] on link "Dashboard" at bounding box center [48, 282] width 74 height 12
select select "**********"
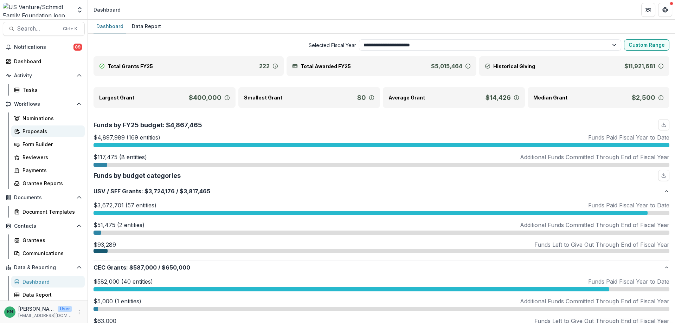
click at [31, 131] on div "Proposals" at bounding box center [51, 131] width 57 height 7
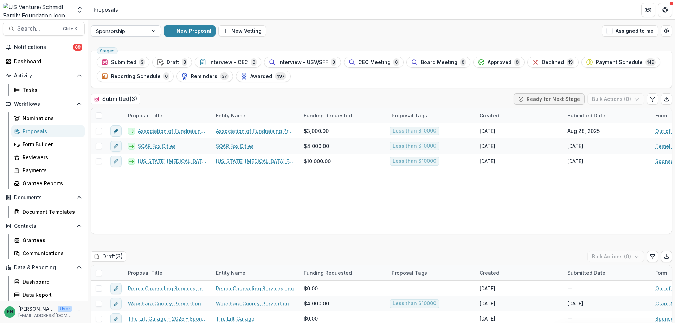
click at [152, 28] on div at bounding box center [154, 31] width 13 height 11
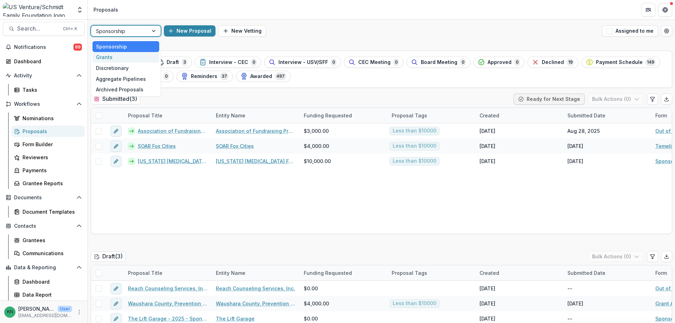
click at [106, 54] on div "Grants" at bounding box center [126, 57] width 67 height 11
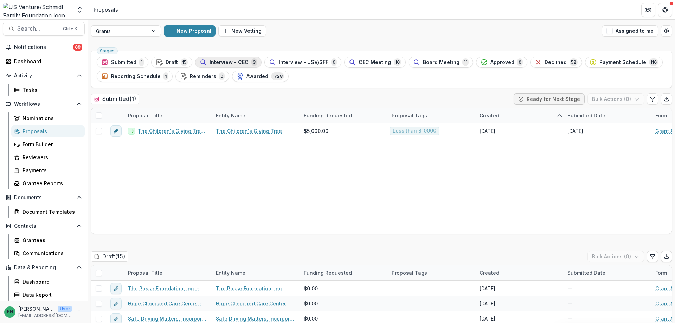
click at [226, 60] on span "Interview - CEC" at bounding box center [229, 62] width 39 height 6
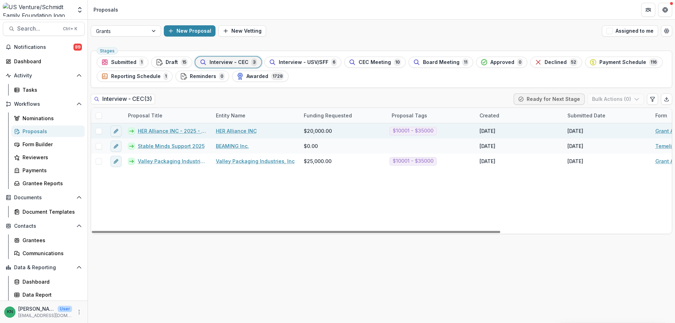
click at [172, 129] on link "HER Alliance INC - 2025 - Grant Application" at bounding box center [173, 130] width 70 height 7
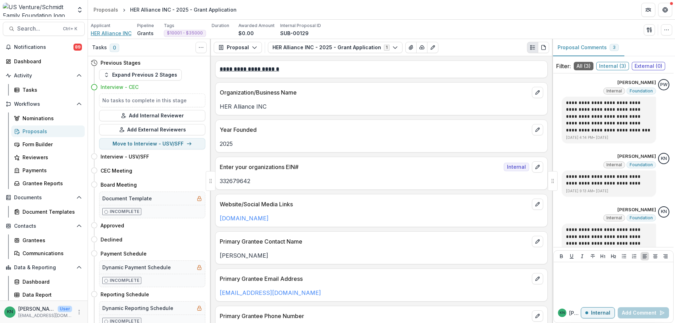
click at [112, 33] on span "HER Alliance INC" at bounding box center [111, 33] width 41 height 7
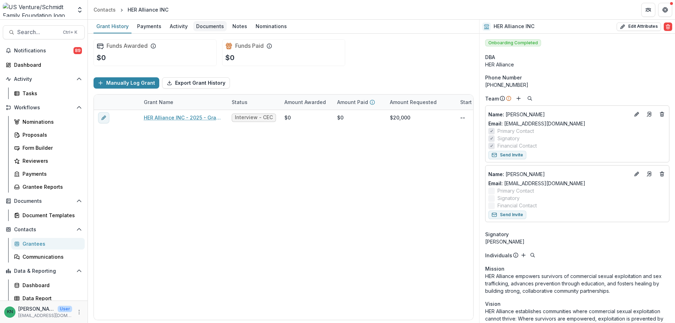
click at [209, 27] on div "Documents" at bounding box center [209, 26] width 33 height 10
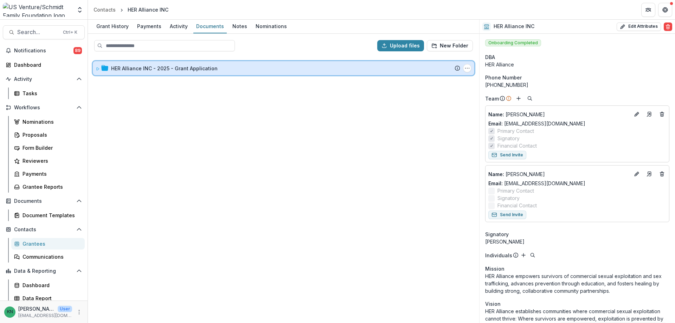
click at [96, 69] on icon at bounding box center [98, 69] width 4 height 4
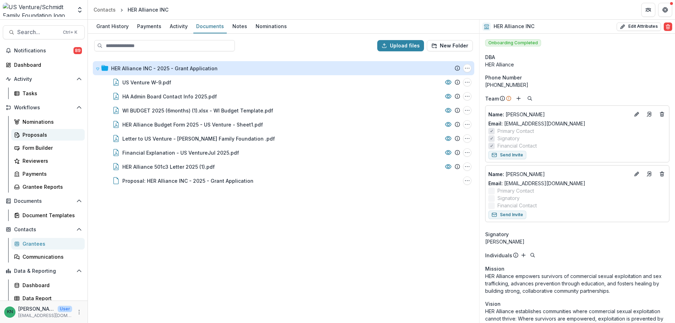
click at [30, 134] on div "Proposals" at bounding box center [51, 134] width 57 height 7
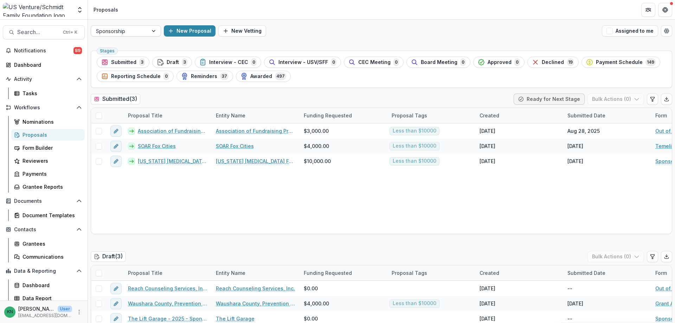
click at [154, 31] on div at bounding box center [154, 31] width 13 height 11
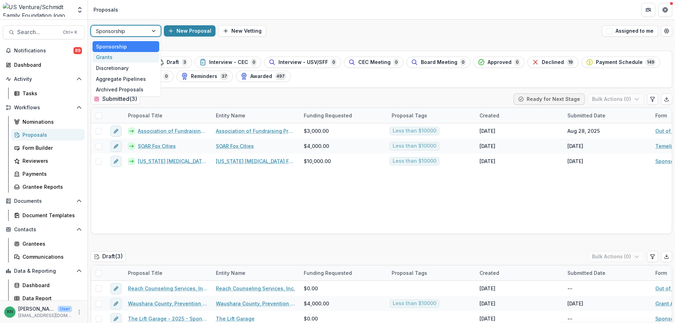
click at [115, 57] on div "Grants" at bounding box center [126, 57] width 67 height 11
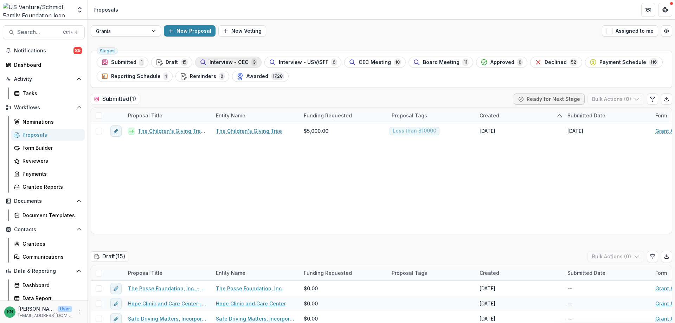
click at [229, 61] on span "Interview - CEC" at bounding box center [229, 62] width 39 height 6
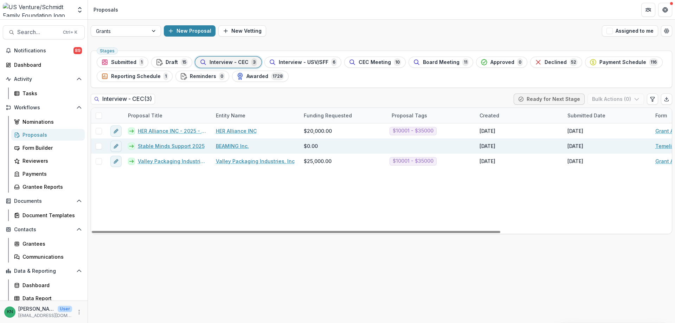
click at [183, 145] on link "Stable Minds Support 2025" at bounding box center [171, 145] width 67 height 7
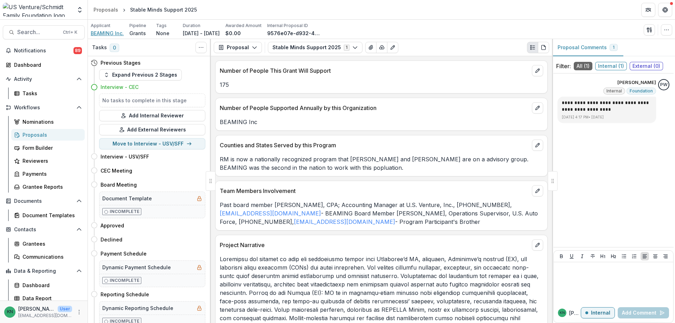
click at [108, 33] on span "BEAMING Inc." at bounding box center [107, 33] width 33 height 7
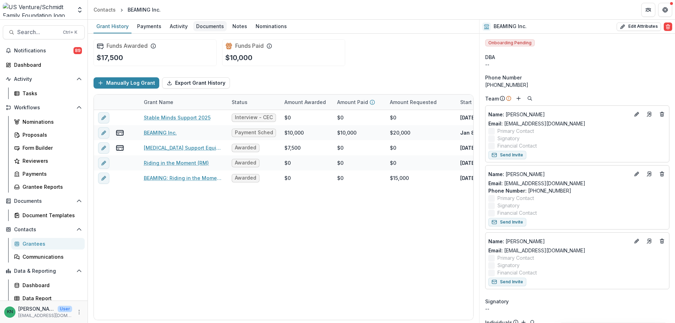
click at [215, 25] on div "Documents" at bounding box center [209, 26] width 33 height 10
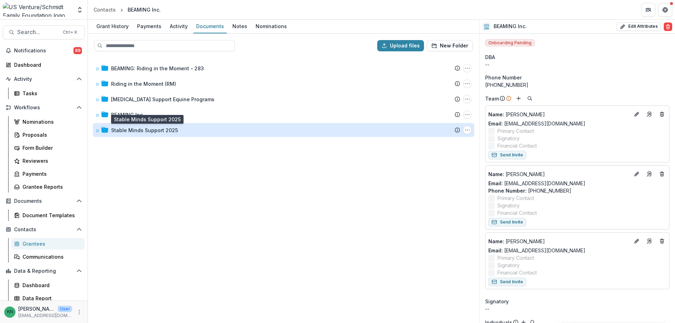
click at [125, 128] on div "Stable Minds Support 2025" at bounding box center [144, 130] width 67 height 7
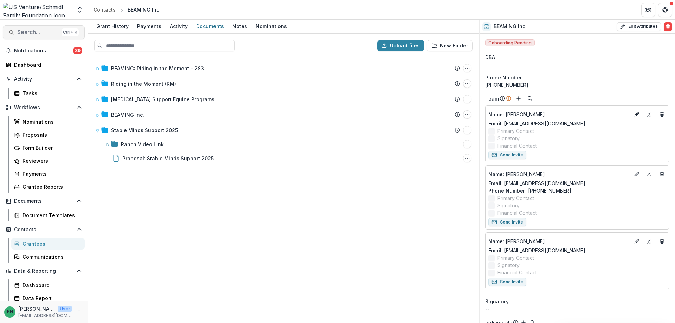
click at [22, 28] on button "Search... Ctrl + K" at bounding box center [44, 32] width 82 height 14
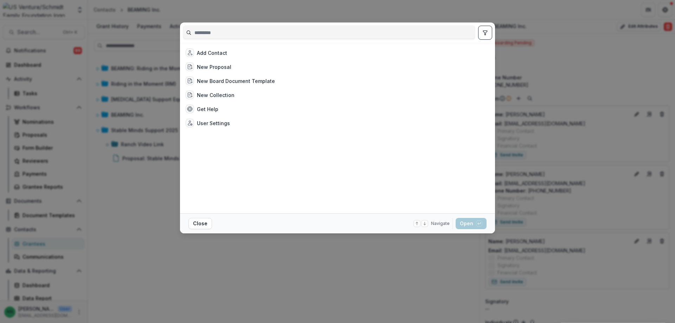
click at [224, 36] on input at bounding box center [329, 32] width 292 height 11
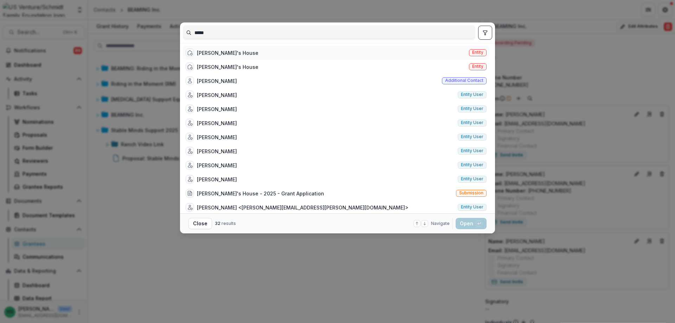
type input "*****"
click at [477, 49] on div "Kathy's House Entity" at bounding box center [336, 53] width 307 height 14
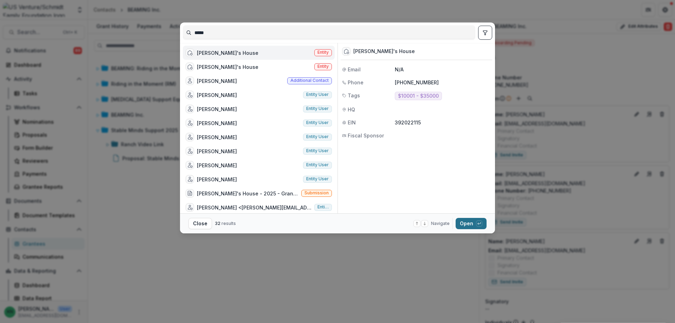
click at [469, 223] on button "Open with enter key" at bounding box center [471, 223] width 31 height 11
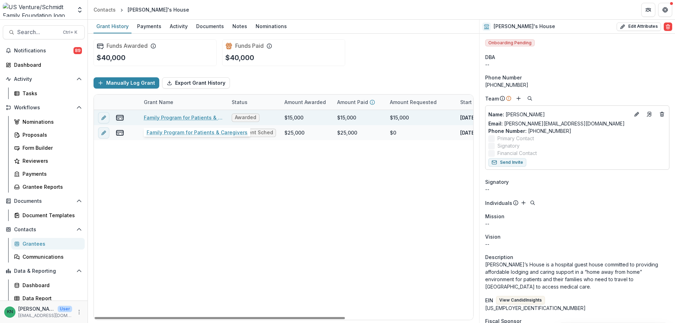
click at [177, 117] on link "Family Program for Patients & Caregivers" at bounding box center [183, 117] width 79 height 7
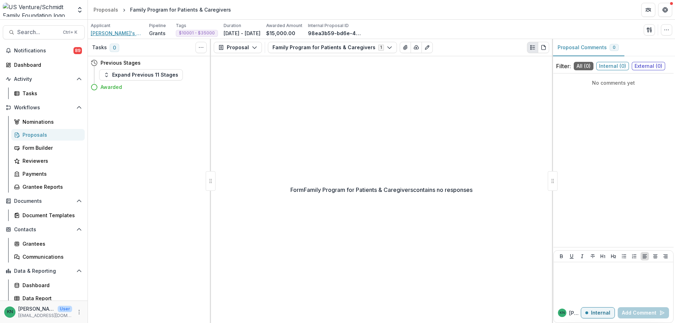
click at [115, 32] on span "Kathy's House" at bounding box center [117, 33] width 53 height 7
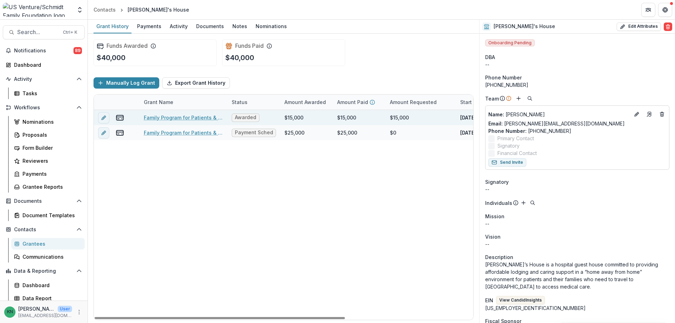
click at [165, 117] on link "Family Program for Patients & Caregivers" at bounding box center [183, 117] width 79 height 7
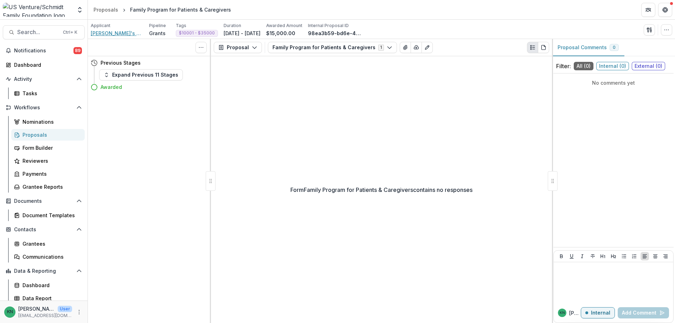
click at [108, 33] on span "Kathy's House" at bounding box center [117, 33] width 53 height 7
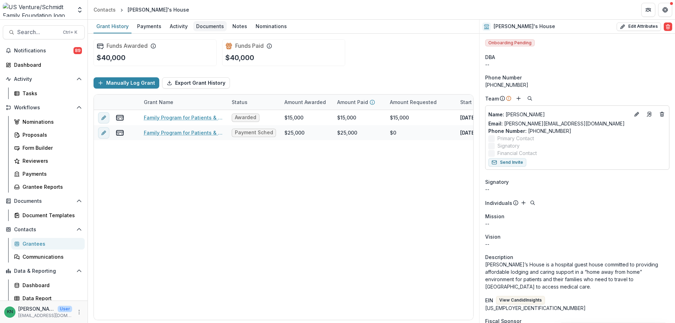
click at [214, 21] on div "Documents" at bounding box center [209, 26] width 33 height 10
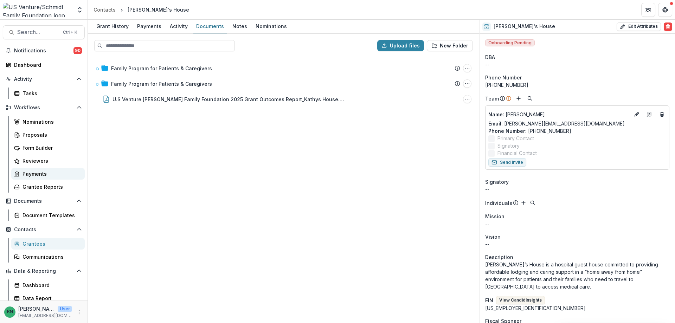
click at [28, 174] on div "Payments" at bounding box center [51, 173] width 57 height 7
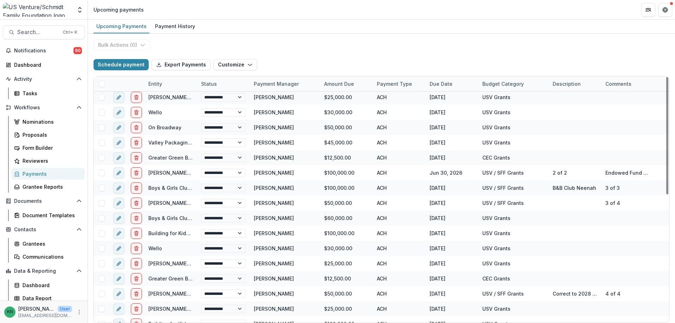
scroll to position [268, 0]
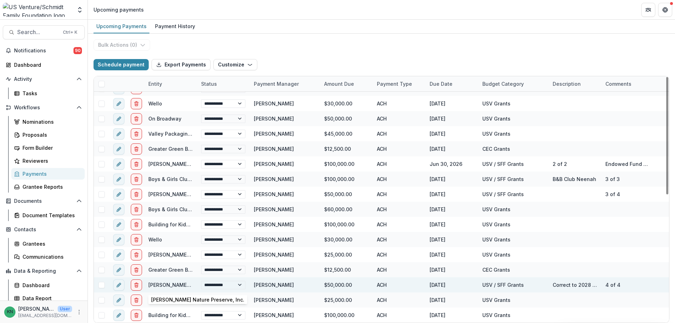
click at [167, 284] on link "Gordon Bubolz Nature Preserve, Inc." at bounding box center [194, 285] width 93 height 6
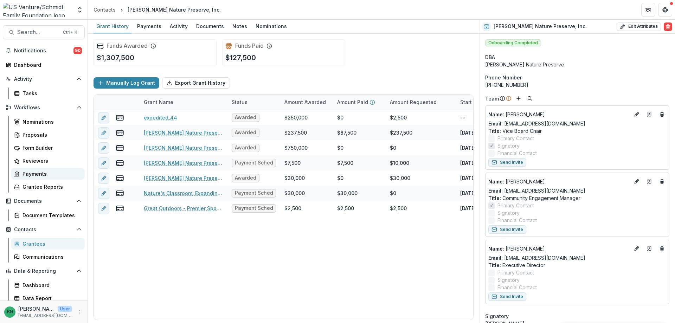
click at [44, 173] on div "Payments" at bounding box center [51, 173] width 57 height 7
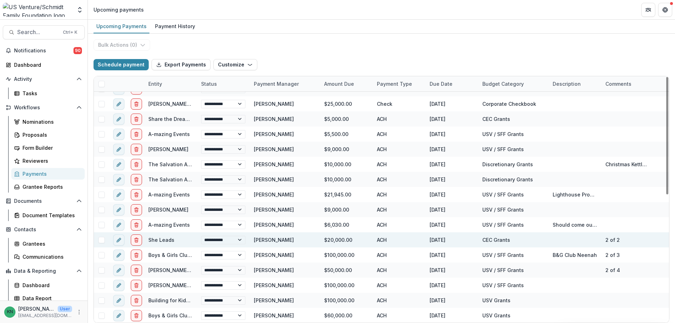
scroll to position [70, 0]
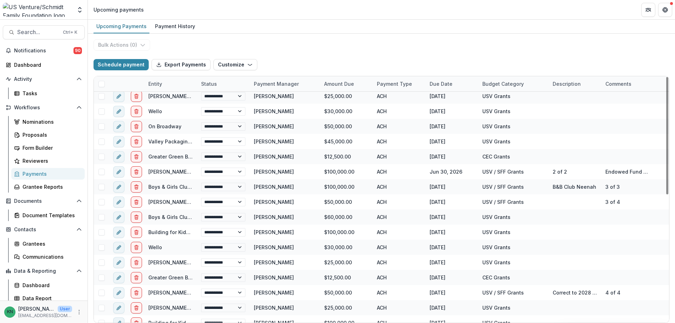
scroll to position [268, 0]
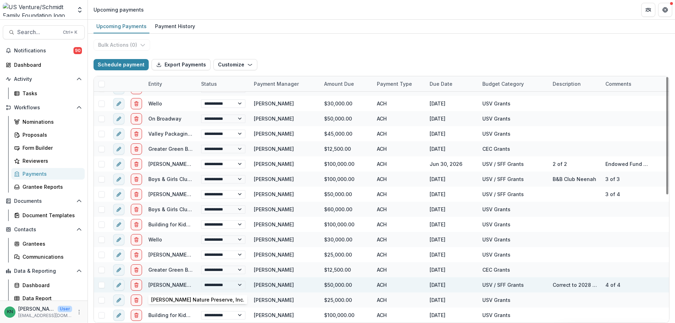
click at [174, 284] on link "[PERSON_NAME] Nature Preserve, Inc." at bounding box center [194, 285] width 93 height 6
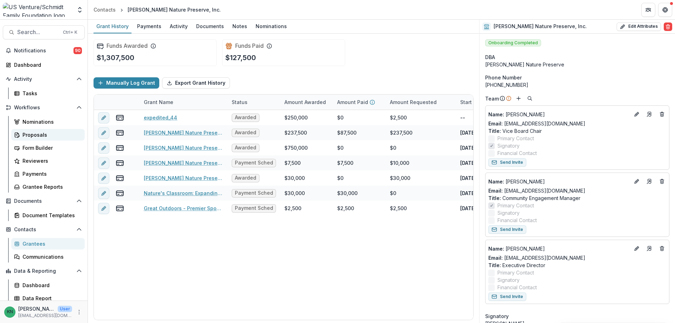
click at [28, 135] on div "Proposals" at bounding box center [51, 134] width 57 height 7
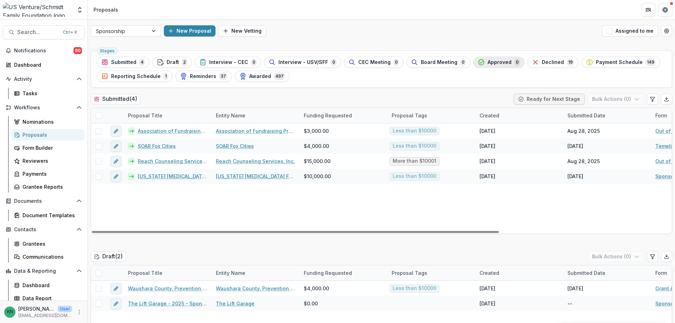
click at [490, 61] on span "Approved" at bounding box center [500, 62] width 24 height 6
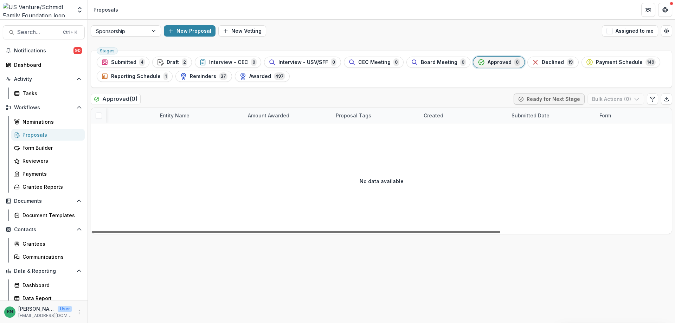
scroll to position [0, 78]
drag, startPoint x: 428, startPoint y: 231, endPoint x: 483, endPoint y: 231, distance: 55.2
click at [483, 231] on div at bounding box center [296, 232] width 409 height 2
drag, startPoint x: 410, startPoint y: 232, endPoint x: 292, endPoint y: 241, distance: 118.5
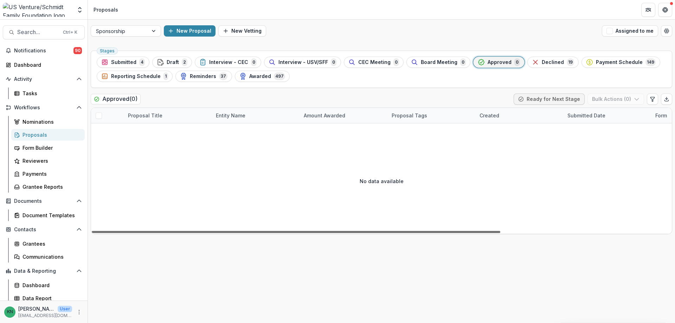
click at [292, 233] on div at bounding box center [296, 232] width 409 height 2
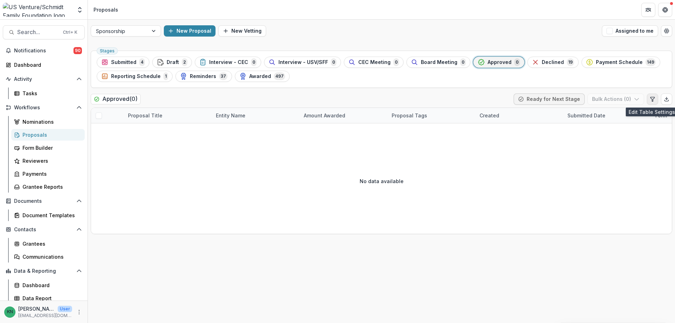
click at [651, 99] on icon "Edit table settings" at bounding box center [653, 99] width 6 height 6
select select "******"
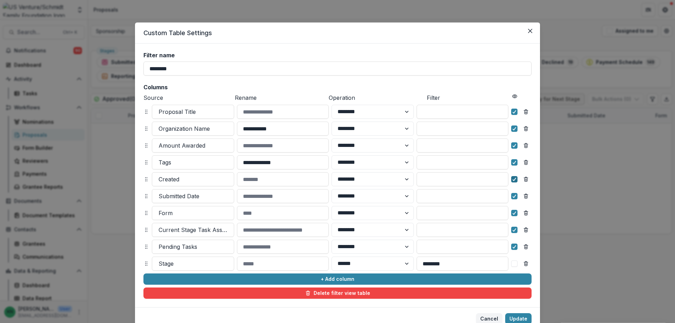
click at [513, 179] on icon at bounding box center [515, 180] width 4 height 4
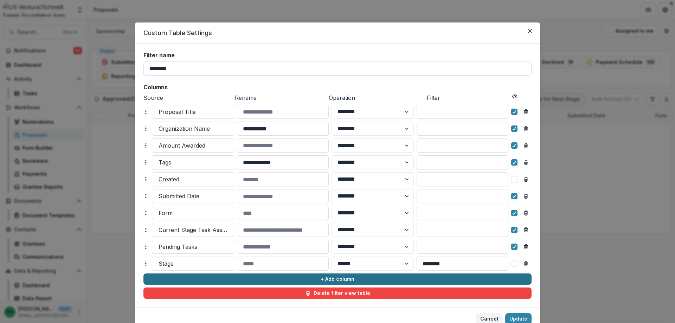
click at [322, 277] on button "+ Add column" at bounding box center [338, 279] width 388 height 11
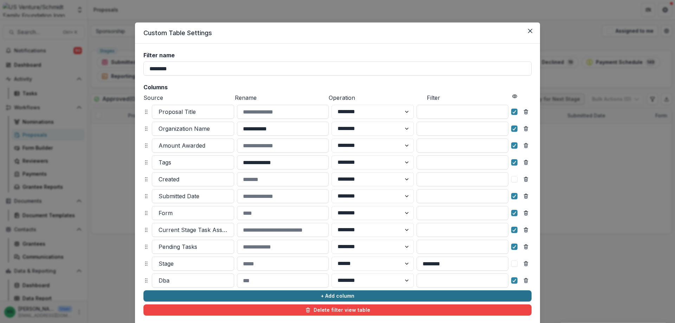
scroll to position [35, 0]
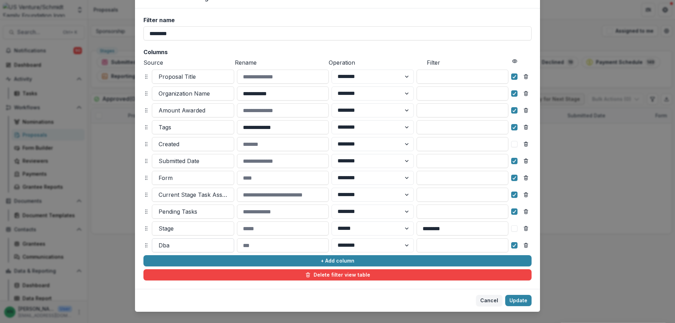
click at [178, 246] on div at bounding box center [193, 246] width 69 height 10
click at [174, 247] on div at bounding box center [193, 246] width 69 height 10
click at [174, 245] on div at bounding box center [193, 246] width 69 height 10
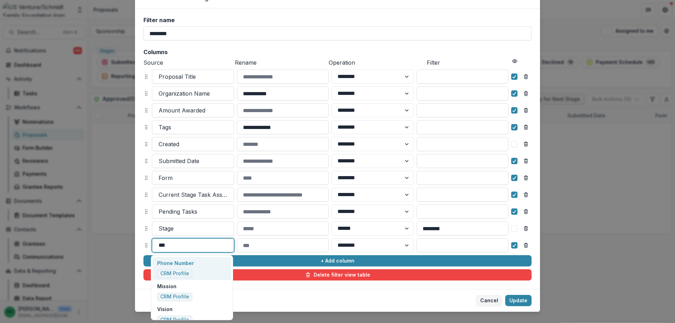
type input "****"
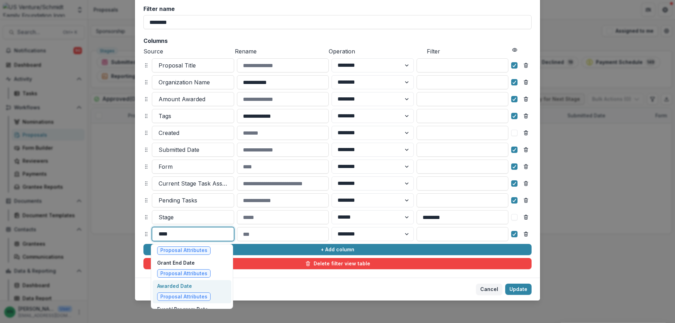
click at [176, 290] on p "Awarded Date" at bounding box center [183, 285] width 53 height 7
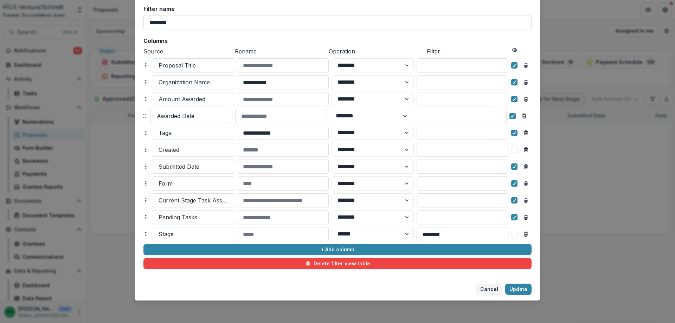
drag, startPoint x: 145, startPoint y: 233, endPoint x: 144, endPoint y: 115, distance: 118.2
click at [144, 115] on icon at bounding box center [145, 116] width 6 height 6
select select "******"
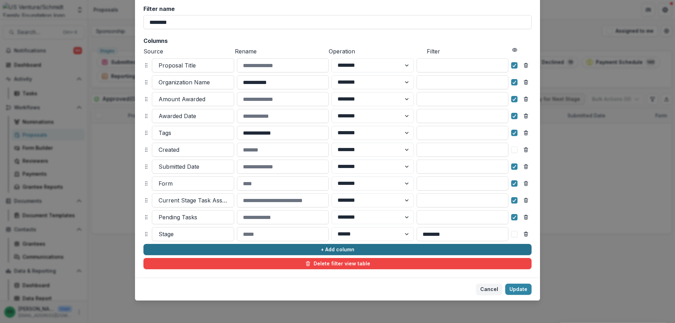
click at [331, 250] on button "+ Add column" at bounding box center [338, 249] width 388 height 11
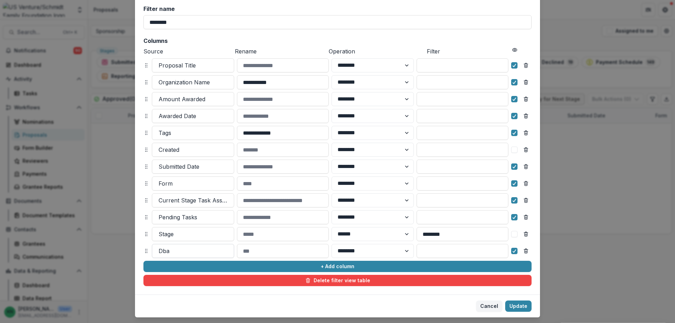
click at [170, 250] on div at bounding box center [193, 251] width 69 height 10
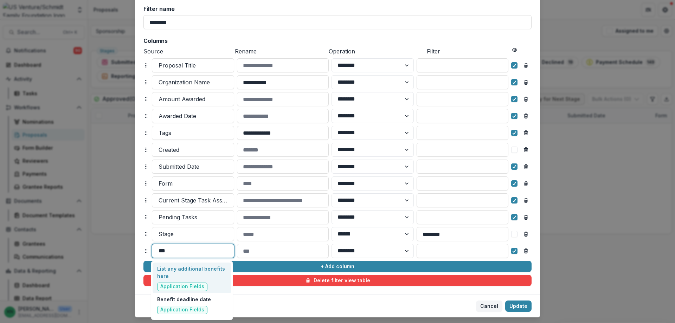
type input "****"
click at [179, 308] on span "Application Fields" at bounding box center [182, 310] width 44 height 6
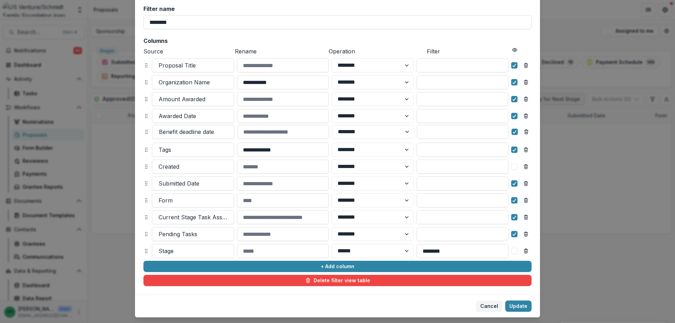
drag, startPoint x: 145, startPoint y: 250, endPoint x: 145, endPoint y: 131, distance: 119.2
click at [145, 131] on icon at bounding box center [147, 132] width 6 height 6
select select "******"
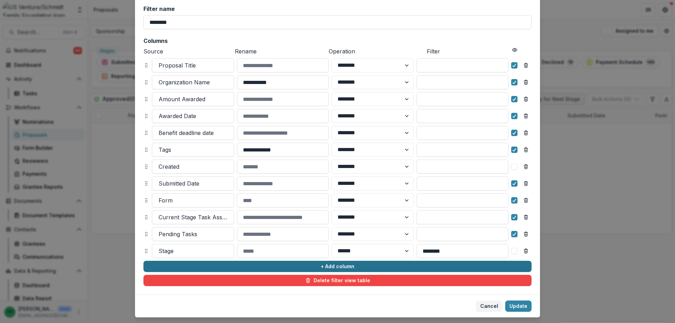
click at [323, 265] on button "+ Add column" at bounding box center [338, 266] width 388 height 11
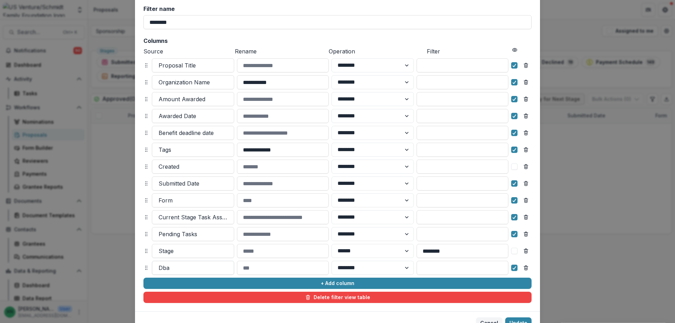
click at [170, 267] on div at bounding box center [193, 268] width 69 height 10
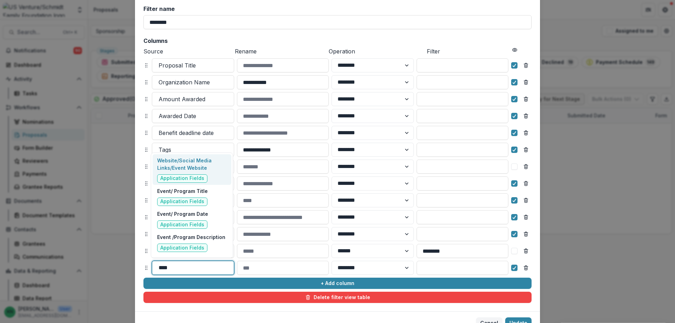
type input "*****"
click at [180, 215] on p "Event/ Program Date" at bounding box center [182, 213] width 51 height 7
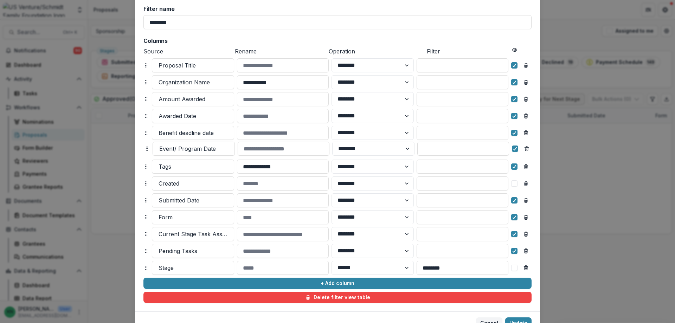
drag, startPoint x: 145, startPoint y: 269, endPoint x: 145, endPoint y: 150, distance: 119.2
click at [145, 150] on icon at bounding box center [147, 149] width 6 height 6
select select "******"
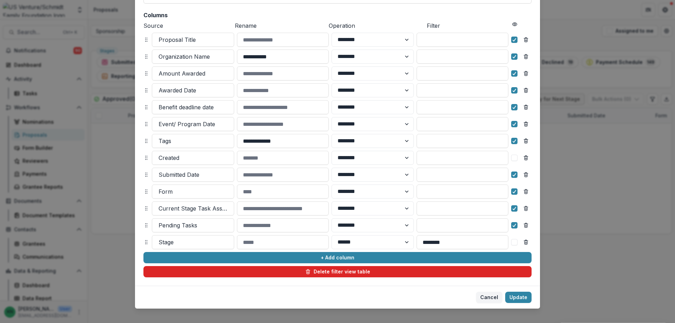
scroll to position [80, 0]
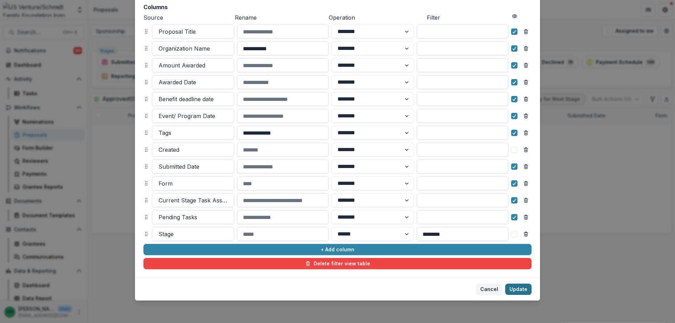
click at [516, 290] on button "Update" at bounding box center [518, 289] width 26 height 11
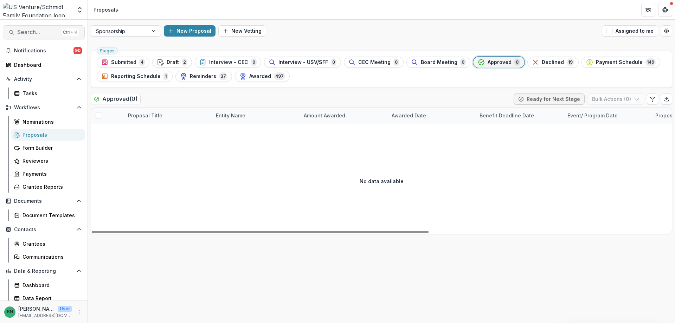
click at [35, 33] on span "Search..." at bounding box center [38, 32] width 42 height 7
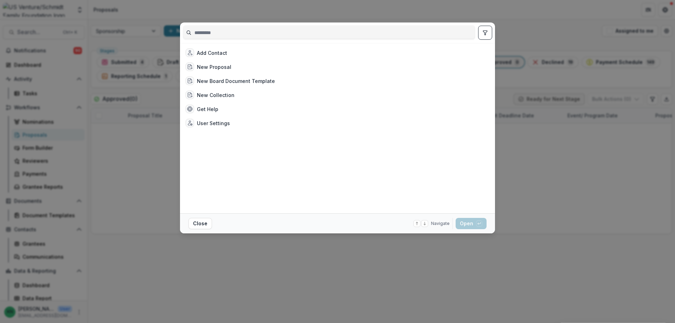
click at [236, 33] on input at bounding box center [329, 32] width 292 height 11
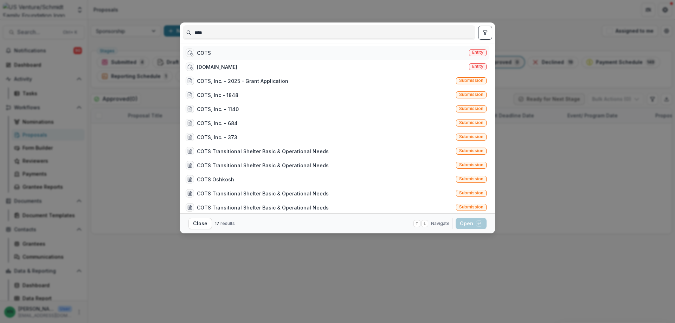
type input "****"
click at [478, 50] on span "Entity" at bounding box center [477, 52] width 11 height 5
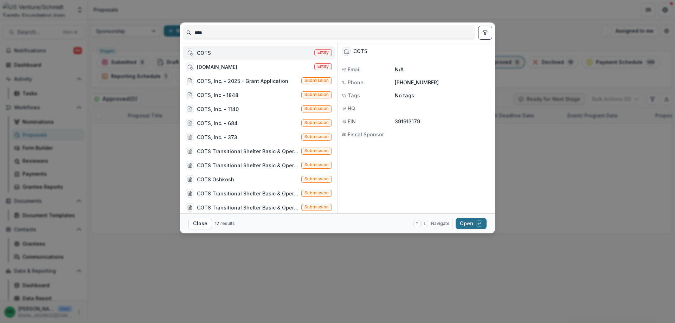
click at [466, 221] on button "Open with enter key" at bounding box center [471, 223] width 31 height 11
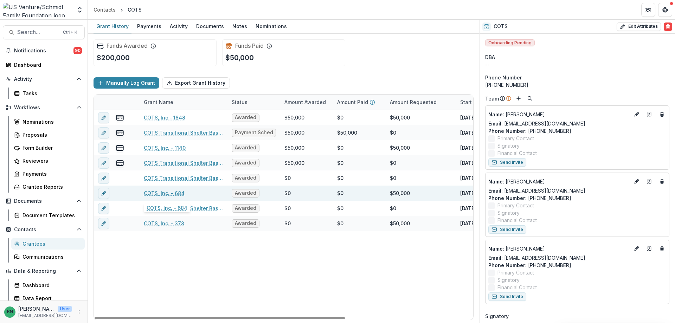
click at [168, 194] on link "COTS, Inc. - 684" at bounding box center [164, 193] width 41 height 7
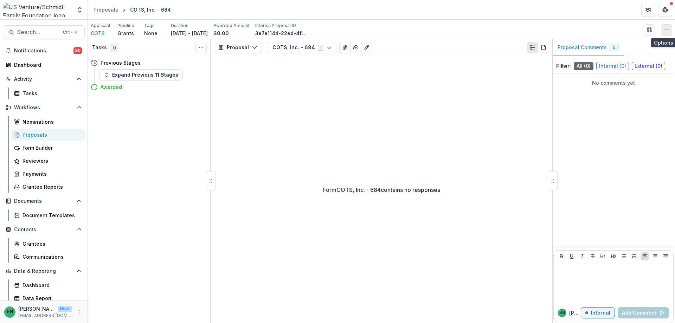
click at [667, 33] on button "button" at bounding box center [666, 29] width 11 height 11
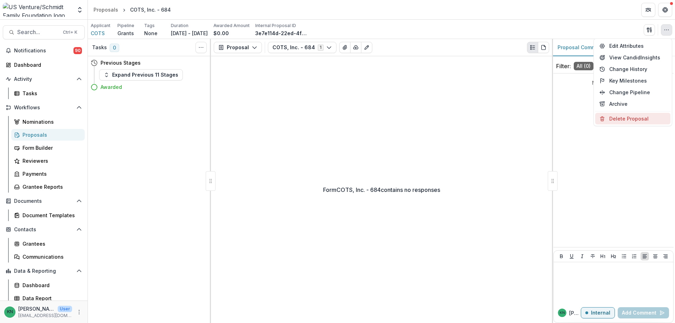
click at [623, 117] on button "Delete Proposal" at bounding box center [633, 119] width 75 height 12
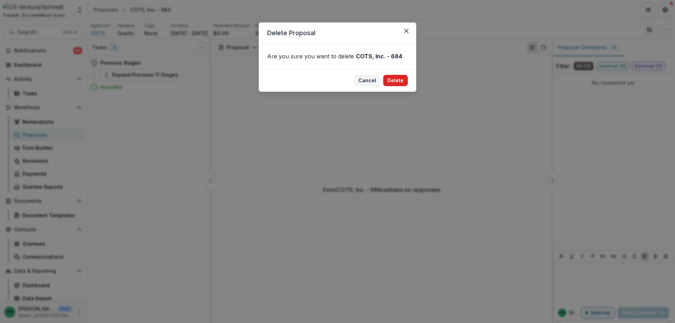
click at [394, 79] on button "Delete" at bounding box center [395, 80] width 25 height 11
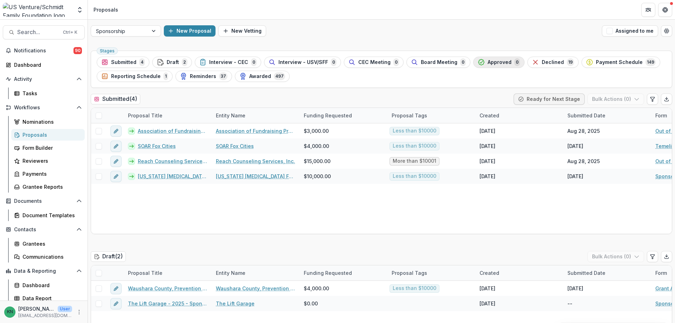
click at [488, 61] on span "Approved" at bounding box center [500, 62] width 24 height 6
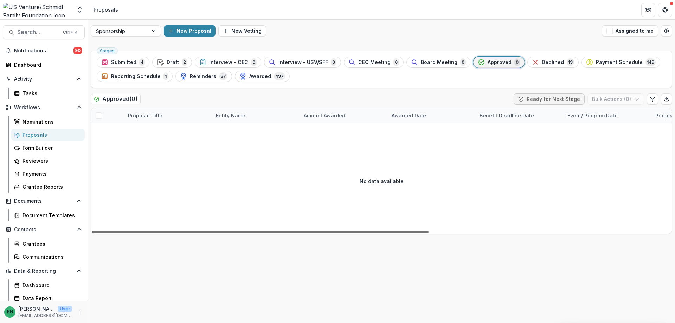
drag, startPoint x: 246, startPoint y: 232, endPoint x: 164, endPoint y: 232, distance: 81.3
click at [166, 232] on div at bounding box center [260, 232] width 337 height 2
click at [614, 60] on span "Payment Schedule" at bounding box center [619, 62] width 47 height 6
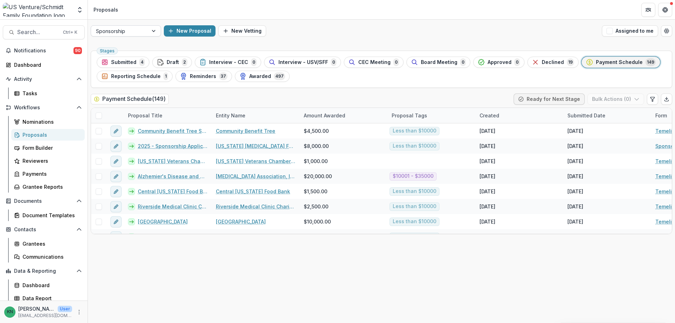
click at [153, 31] on div at bounding box center [154, 31] width 13 height 11
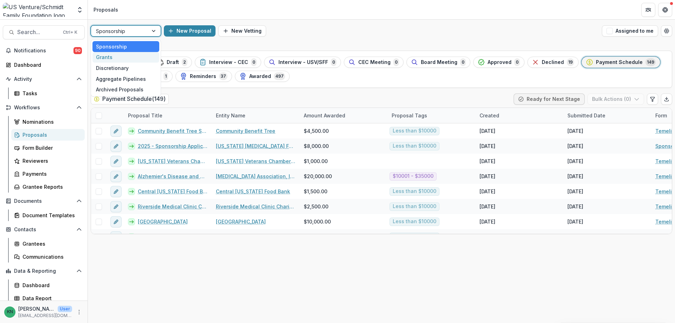
click at [113, 57] on div "Grants" at bounding box center [126, 57] width 67 height 11
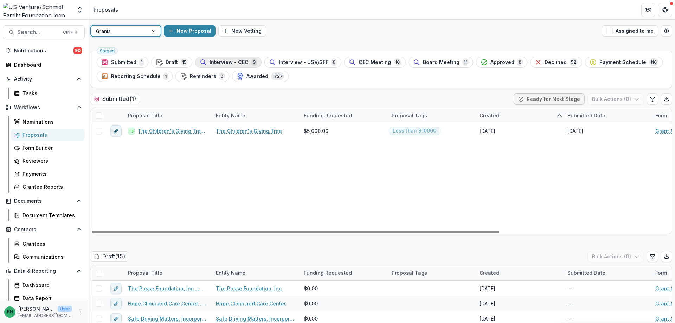
click at [232, 62] on span "Interview - CEC" at bounding box center [229, 62] width 39 height 6
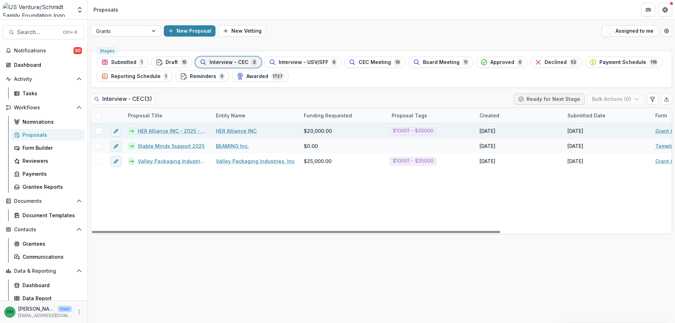
click at [165, 132] on link "HER Alliance INC - 2025 - Grant Application" at bounding box center [173, 130] width 70 height 7
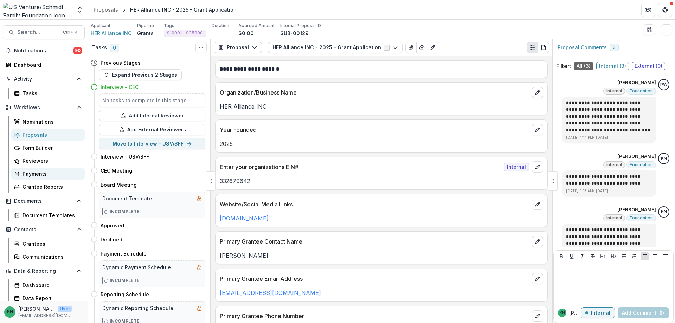
click at [29, 177] on div "Payments" at bounding box center [51, 173] width 57 height 7
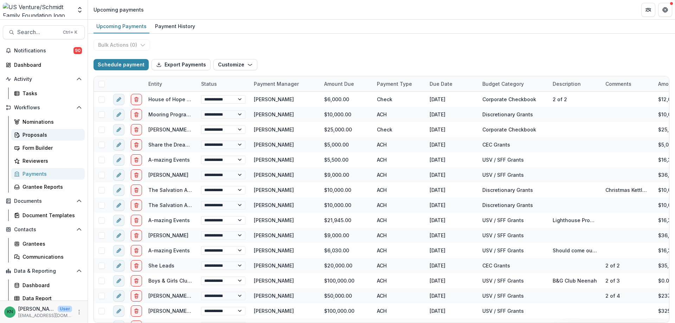
click at [31, 133] on div "Proposals" at bounding box center [51, 134] width 57 height 7
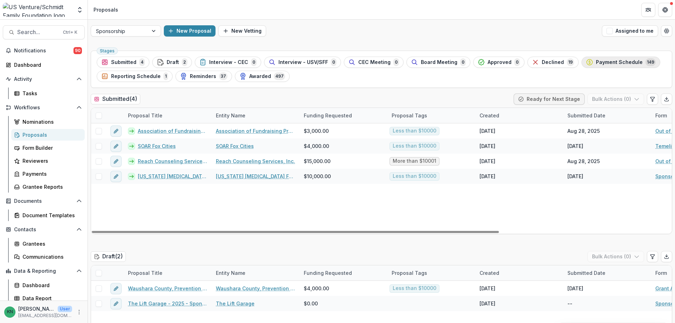
click at [596, 61] on span "Payment Schedule" at bounding box center [619, 62] width 47 height 6
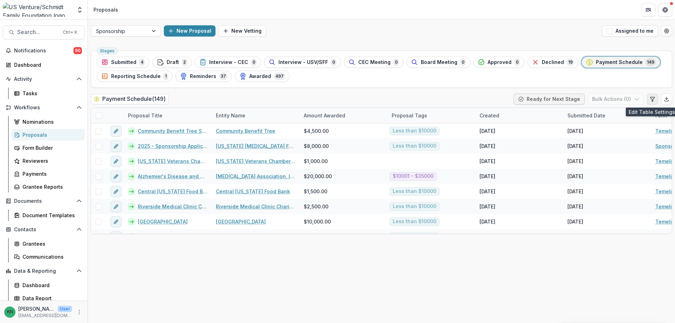
click at [652, 96] on button "Edit table settings" at bounding box center [652, 99] width 11 height 11
select select "******"
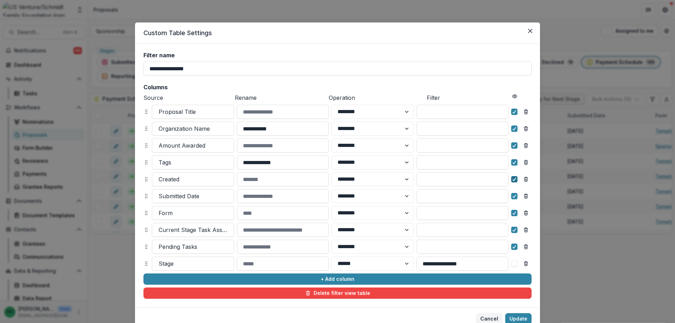
click at [514, 179] on icon at bounding box center [515, 180] width 4 height 4
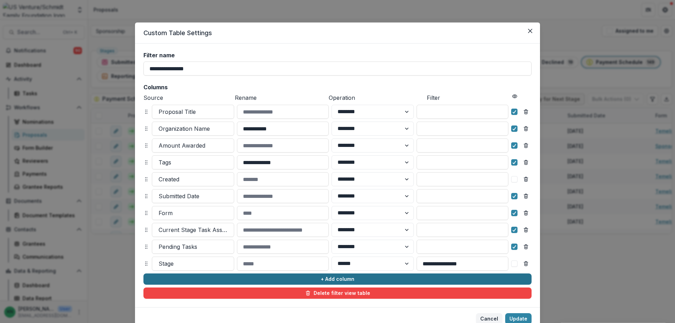
click at [327, 279] on button "+ Add column" at bounding box center [338, 279] width 388 height 11
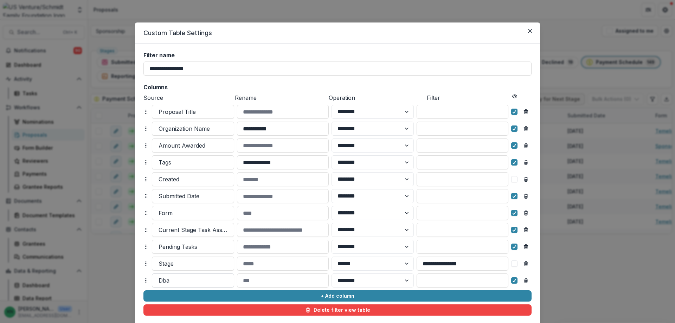
click at [187, 281] on div at bounding box center [193, 281] width 69 height 10
click at [163, 281] on div at bounding box center [193, 281] width 69 height 10
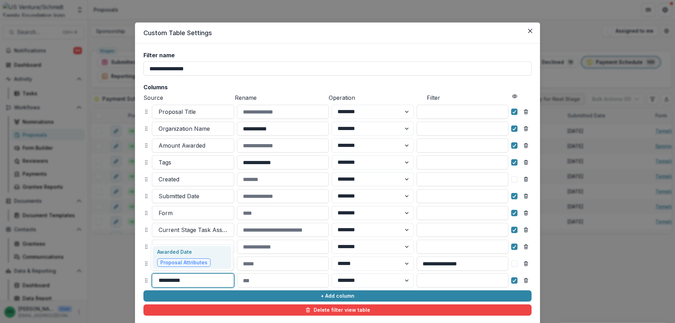
type input "**********"
click at [177, 250] on p "Awarded Date" at bounding box center [183, 251] width 53 height 7
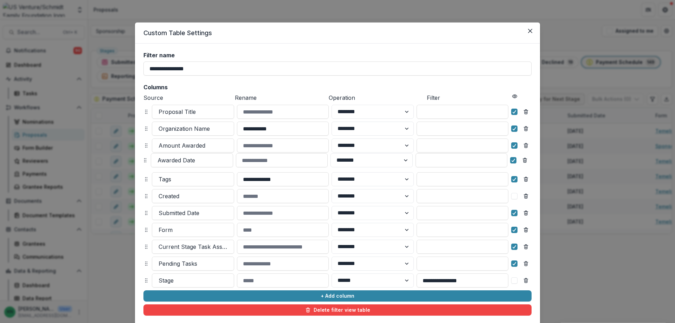
drag, startPoint x: 145, startPoint y: 281, endPoint x: 144, endPoint y: 161, distance: 120.3
click at [144, 161] on icon at bounding box center [145, 161] width 6 height 6
select select "******"
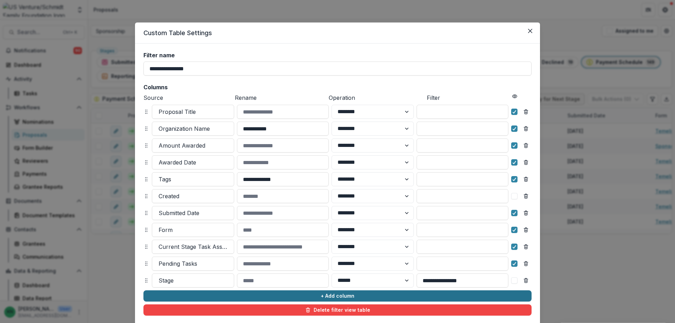
click at [325, 294] on button "+ Add column" at bounding box center [338, 296] width 388 height 11
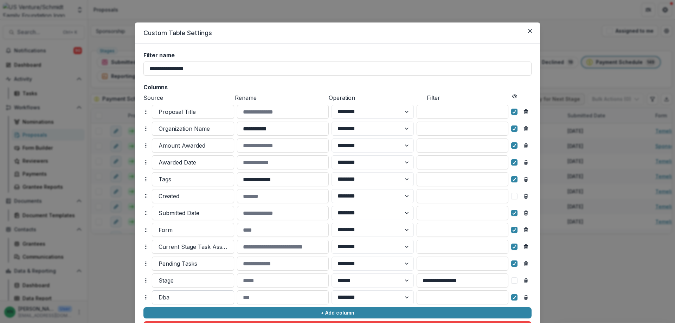
click at [167, 297] on div at bounding box center [193, 298] width 69 height 10
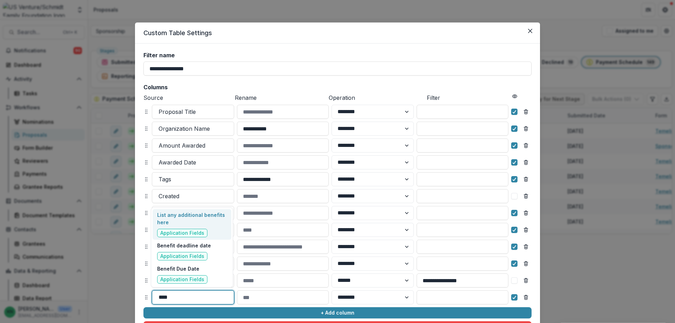
type input "*****"
click at [172, 249] on p "Benefit deadline date" at bounding box center [184, 245] width 54 height 7
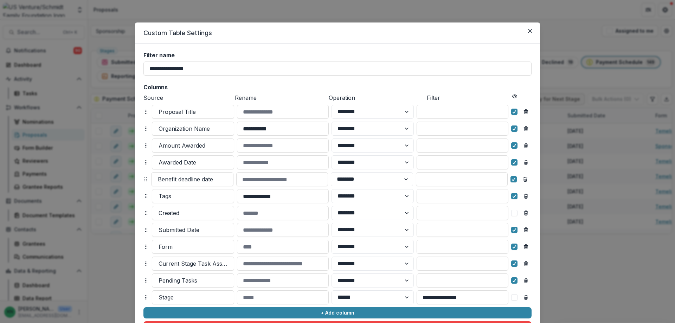
drag, startPoint x: 142, startPoint y: 297, endPoint x: 142, endPoint y: 178, distance: 118.2
click at [143, 178] on icon at bounding box center [146, 180] width 6 height 6
select select "******"
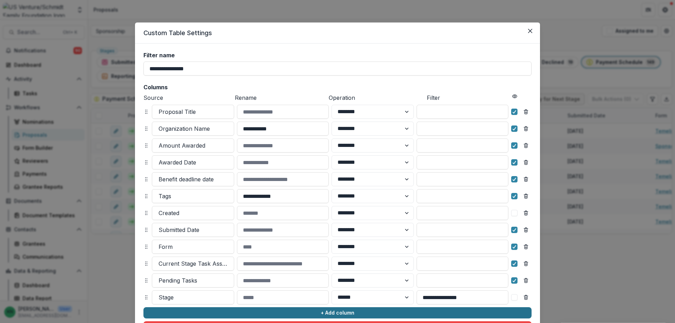
click at [316, 313] on button "+ Add column" at bounding box center [338, 312] width 388 height 11
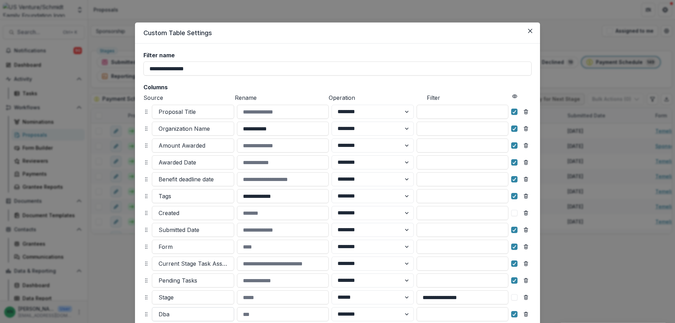
click at [178, 312] on div at bounding box center [193, 315] width 69 height 10
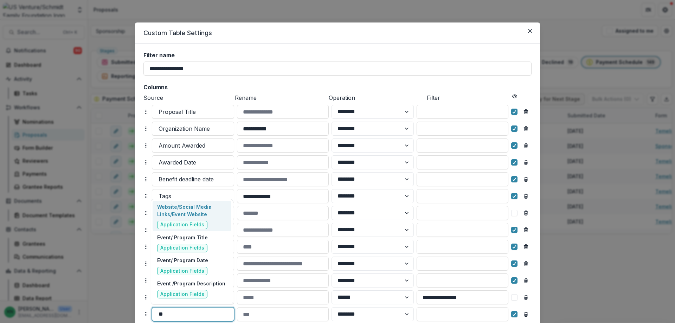
type input "***"
click at [173, 265] on div "Event/ Program Date Application Fields" at bounding box center [182, 266] width 51 height 19
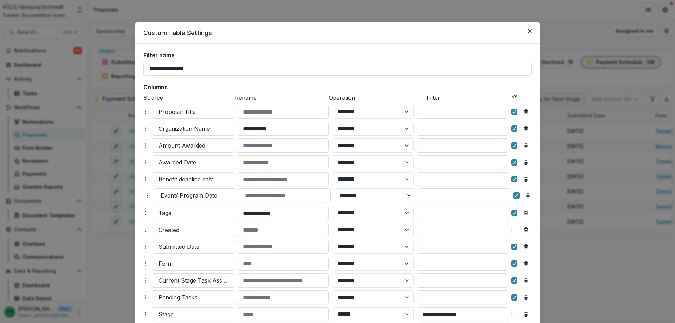
drag, startPoint x: 144, startPoint y: 286, endPoint x: 147, endPoint y: 195, distance: 90.8
click at [147, 195] on icon at bounding box center [149, 196] width 6 height 6
select select "******"
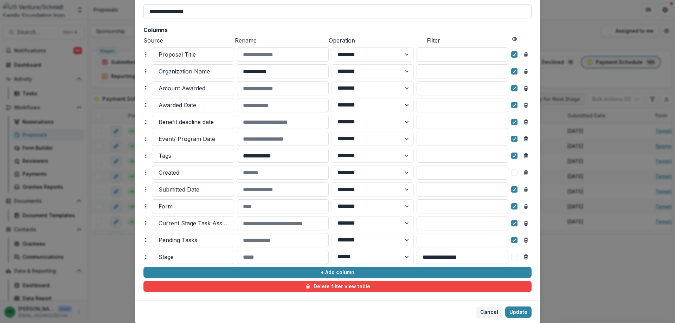
scroll to position [70, 0]
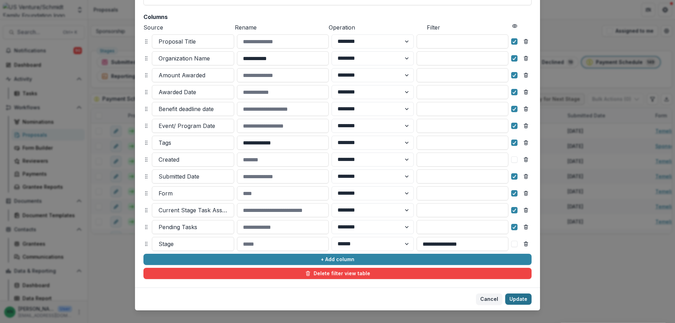
click at [520, 298] on button "Update" at bounding box center [518, 299] width 26 height 11
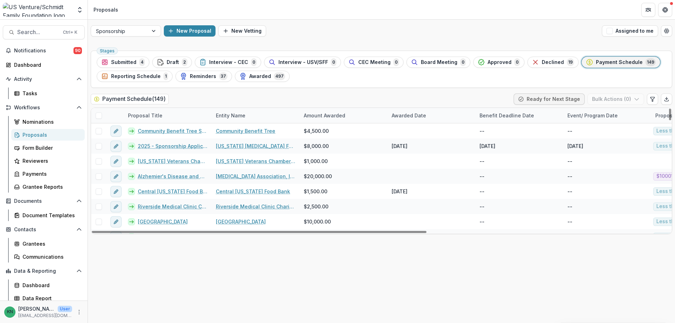
click at [434, 117] on div "Awarded Date" at bounding box center [432, 115] width 88 height 15
click at [437, 156] on span "Sort Descending" at bounding box center [422, 159] width 41 height 6
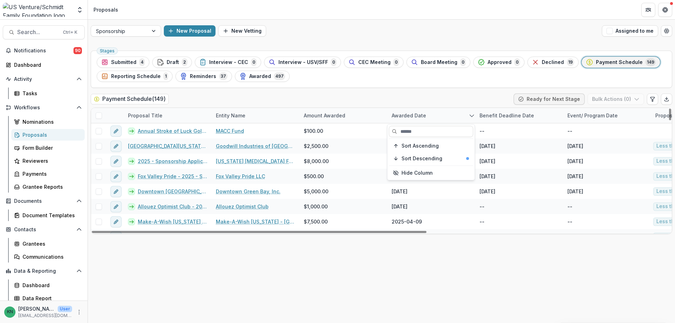
click at [397, 263] on div "Stages Submitted 4 Draft 2 Interview - CEC 0 Interview - USV/SFF 0 CEC Meeting …" at bounding box center [381, 185] width 587 height 275
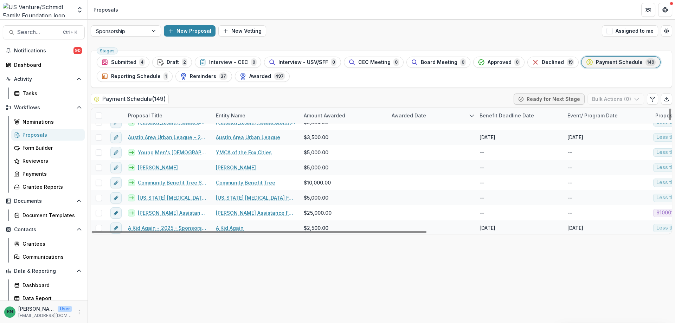
scroll to position [985, 0]
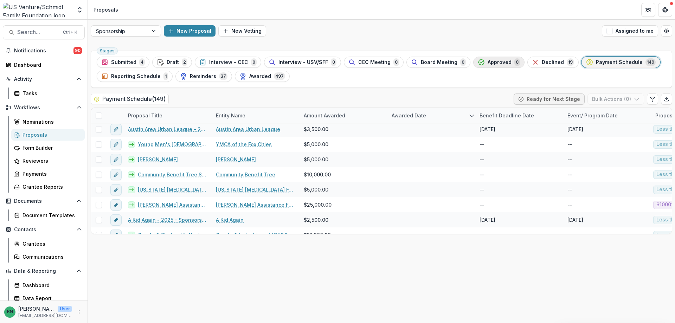
click at [494, 59] on span "Approved" at bounding box center [500, 62] width 24 height 6
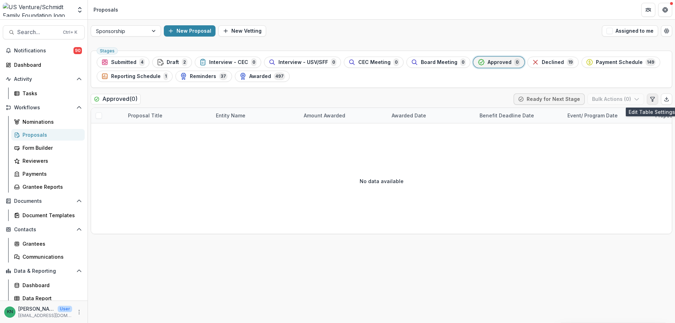
click at [653, 98] on icon "Edit table settings" at bounding box center [653, 99] width 6 height 6
select select "******"
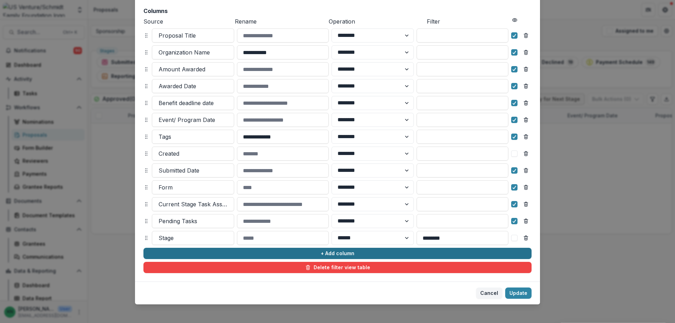
scroll to position [80, 0]
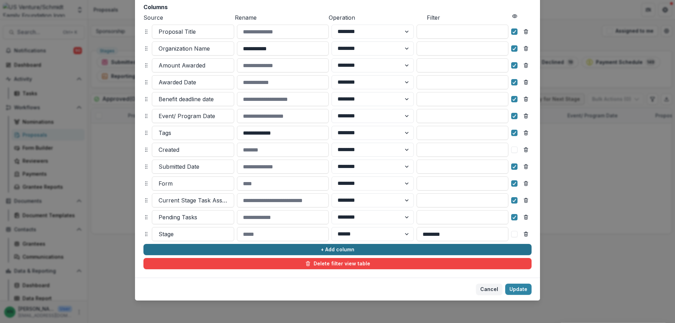
click at [319, 250] on button "+ Add column" at bounding box center [338, 249] width 388 height 11
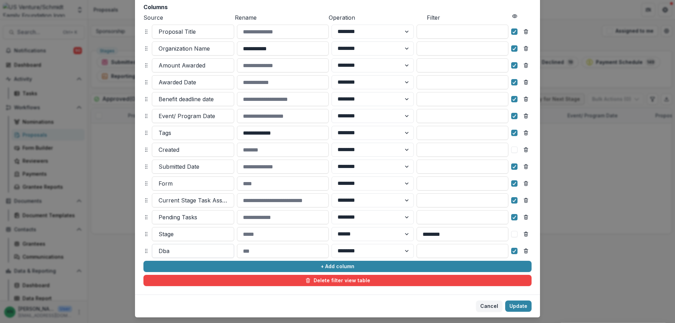
click at [189, 250] on div at bounding box center [193, 251] width 69 height 10
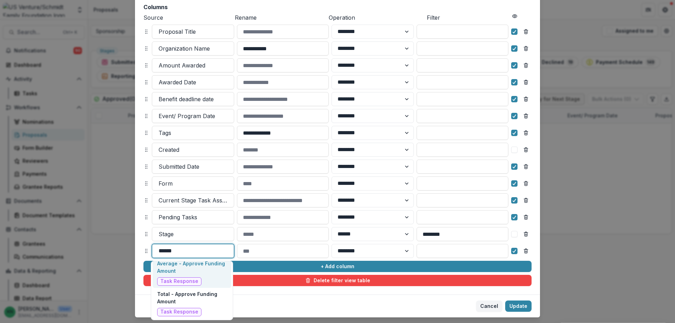
scroll to position [0, 0]
type input "******"
click at [297, 305] on footer "Cancel Update" at bounding box center [337, 306] width 405 height 23
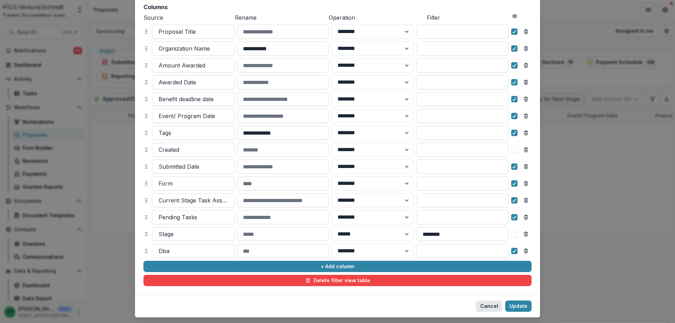
click at [496, 305] on button "Cancel" at bounding box center [489, 306] width 26 height 11
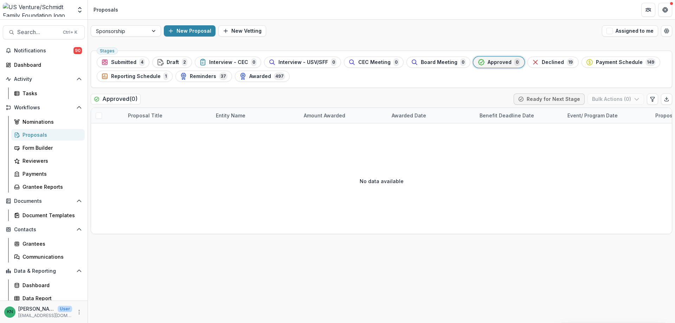
click at [21, 138] on link "Proposals" at bounding box center [48, 135] width 74 height 12
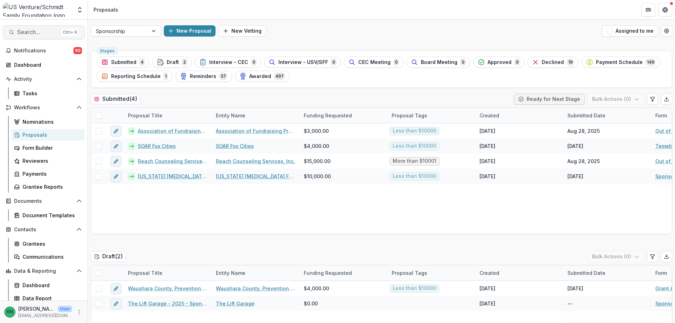
click at [32, 27] on button "Search... Ctrl + K" at bounding box center [44, 32] width 82 height 14
click at [204, 34] on input at bounding box center [329, 32] width 292 height 11
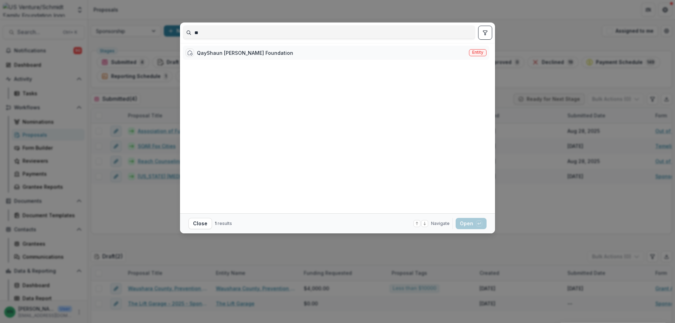
type input "**"
click at [212, 53] on div "QayShaun [PERSON_NAME] Foundation" at bounding box center [245, 52] width 96 height 7
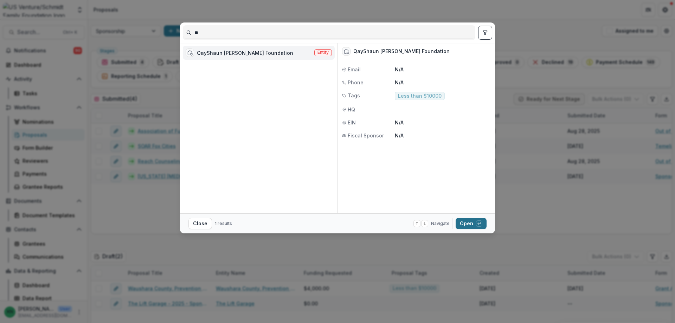
click at [468, 223] on button "Open with enter key" at bounding box center [471, 223] width 31 height 11
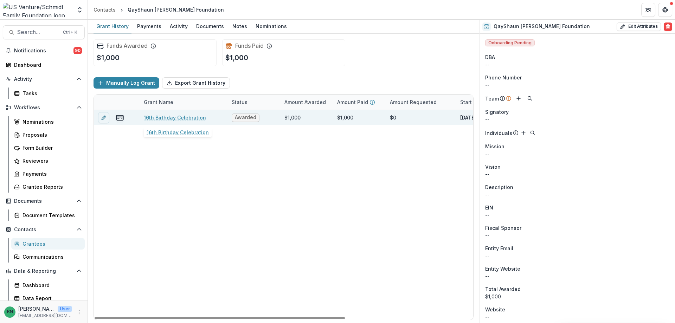
click at [174, 116] on link "16th Birthday Celebration" at bounding box center [175, 117] width 62 height 7
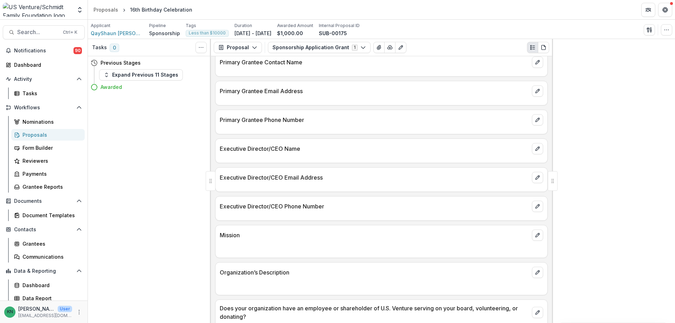
scroll to position [70, 0]
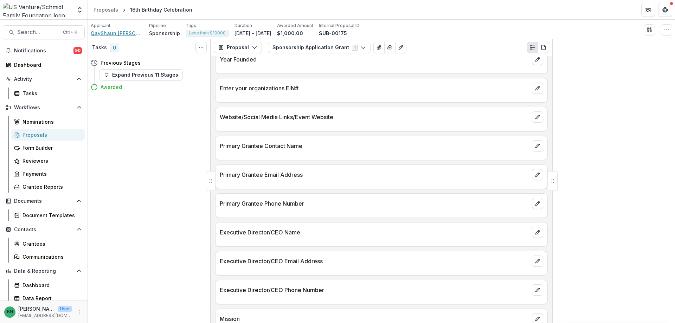
click at [97, 34] on span "QayShaun [PERSON_NAME] Foundation" at bounding box center [117, 33] width 53 height 7
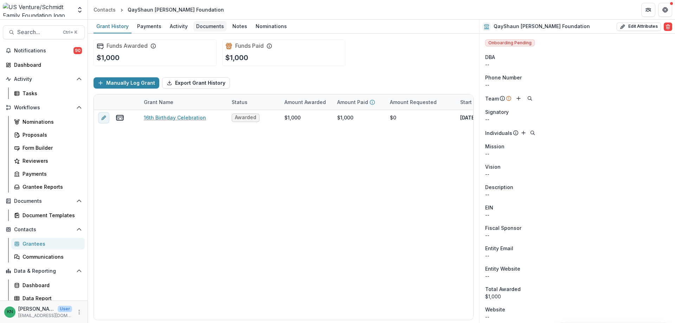
click at [213, 21] on div "Documents" at bounding box center [209, 26] width 33 height 10
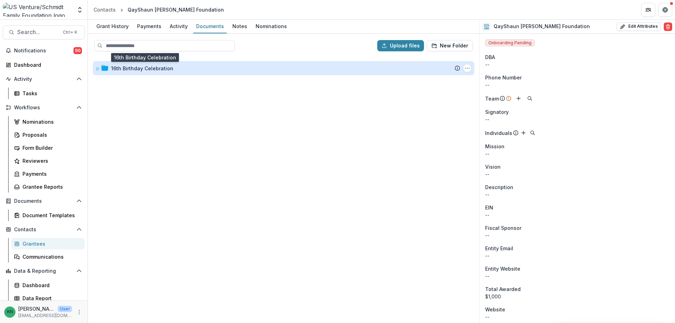
click at [131, 68] on div "16th Birthday Celebration" at bounding box center [142, 68] width 62 height 7
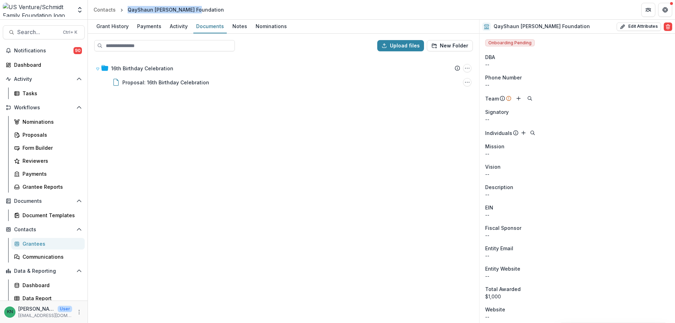
drag, startPoint x: 192, startPoint y: 10, endPoint x: 128, endPoint y: 12, distance: 64.4
click at [128, 12] on div "QayShaun [PERSON_NAME] Foundation" at bounding box center [176, 10] width 102 height 10
copy div "QayShaun [PERSON_NAME] Foundation"
